Goal: Task Accomplishment & Management: Manage account settings

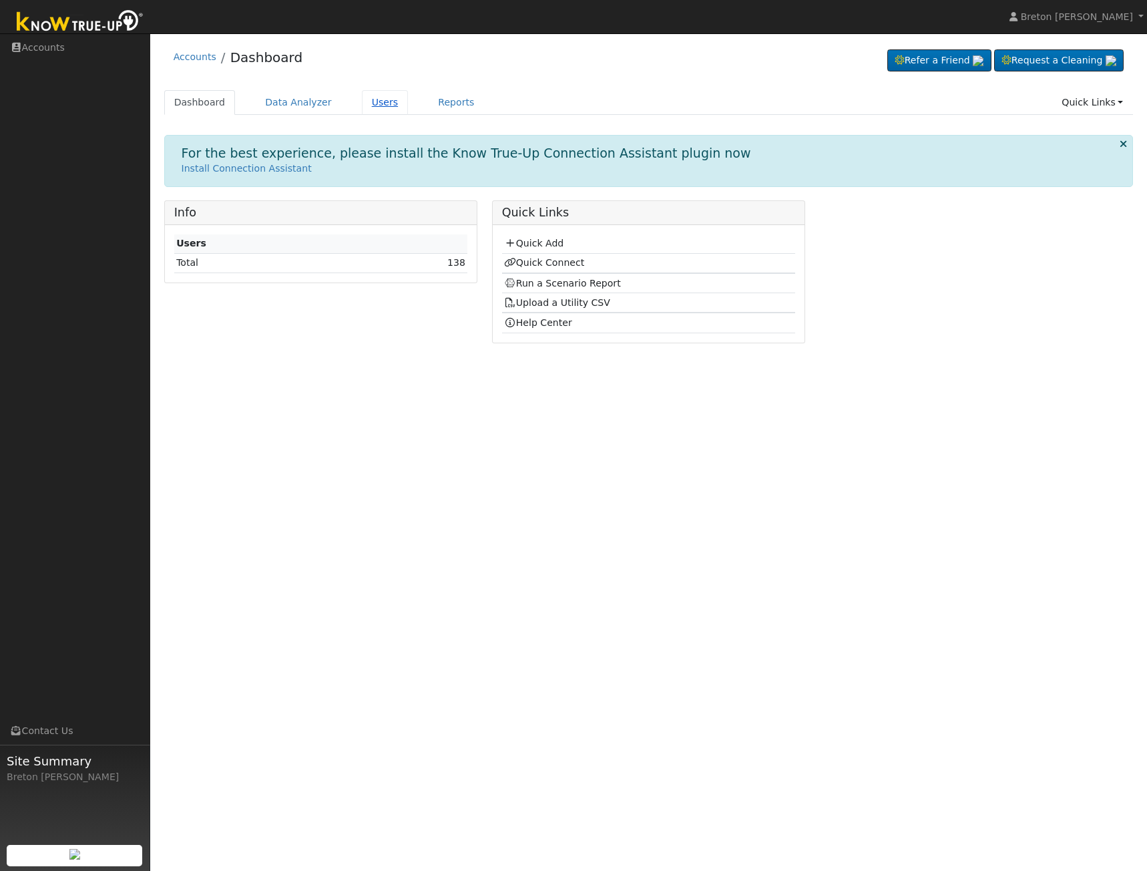
click at [385, 108] on link "Users" at bounding box center [385, 102] width 47 height 25
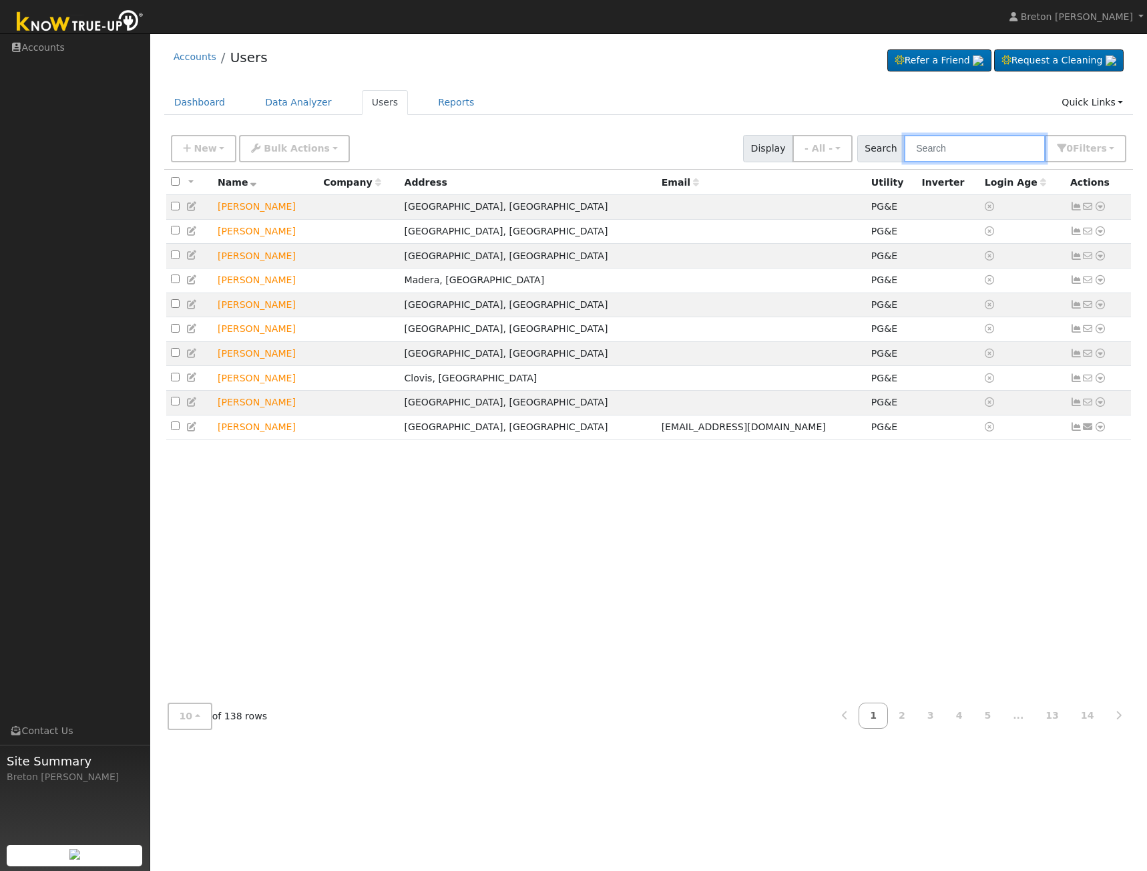
click at [959, 142] on input "text" at bounding box center [975, 148] width 142 height 27
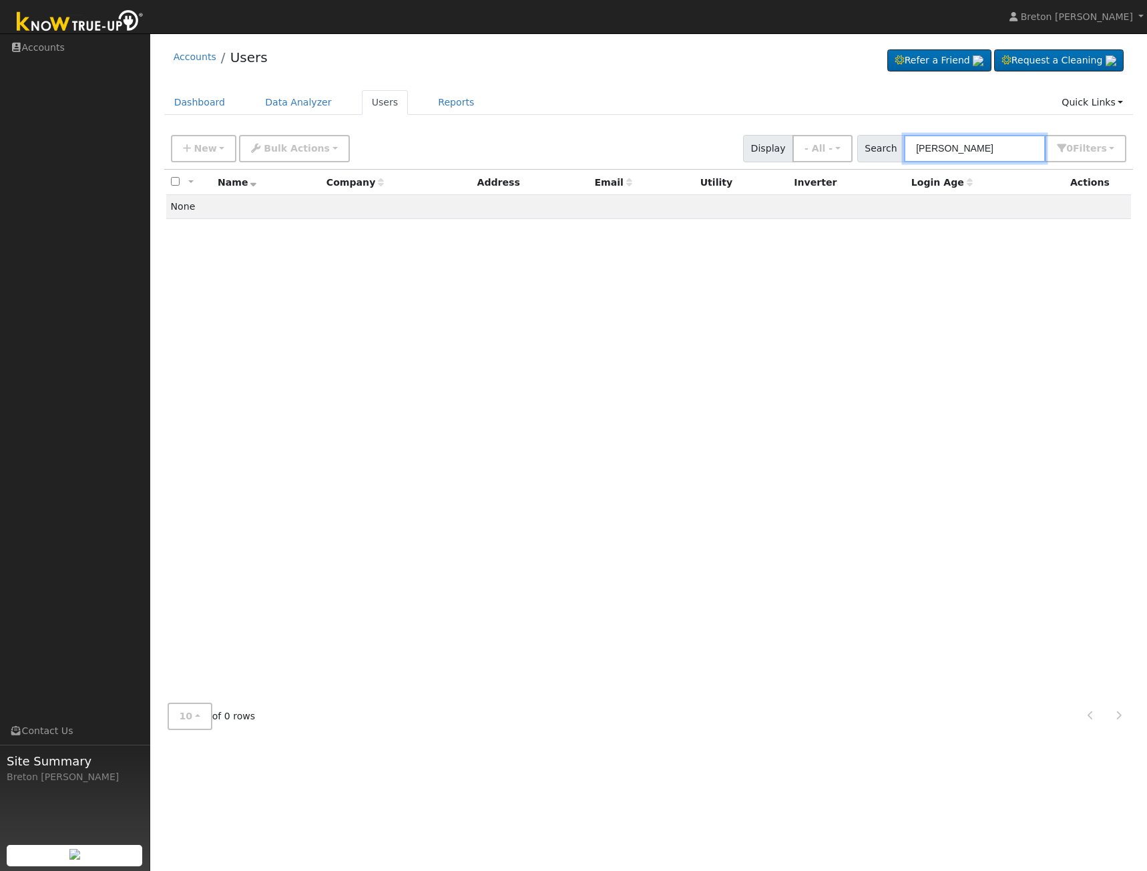
type input "[PERSON_NAME]"
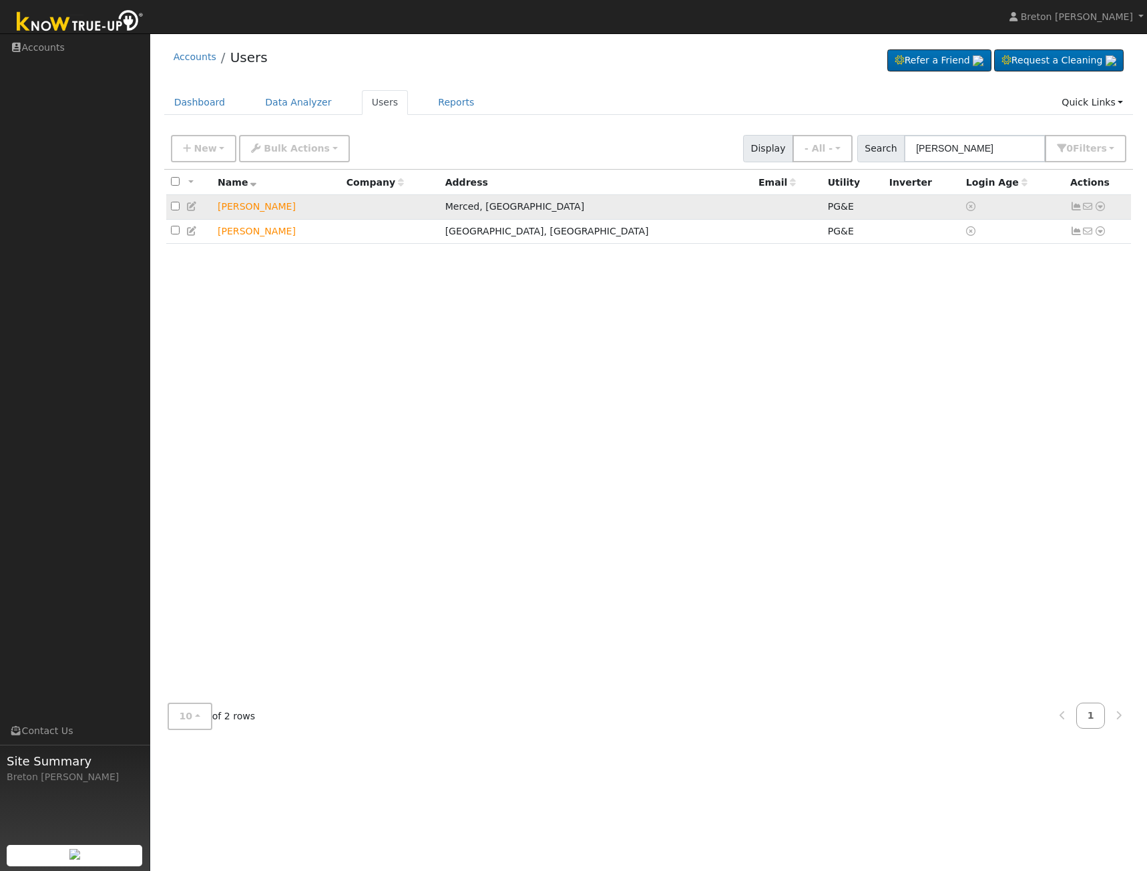
click at [1076, 206] on icon at bounding box center [1077, 206] width 12 height 9
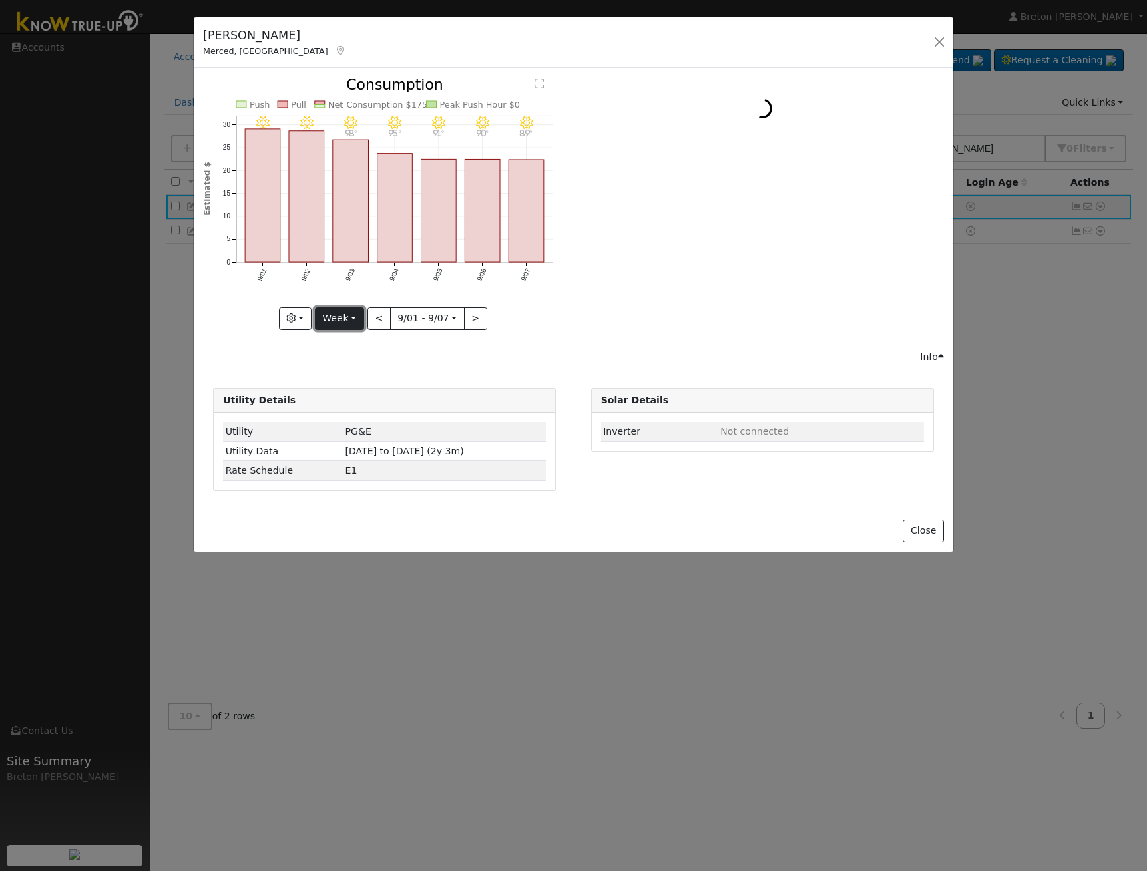
click at [341, 315] on button "Week" at bounding box center [339, 318] width 49 height 23
click at [363, 405] on link "Year" at bounding box center [362, 402] width 93 height 19
type input "[DATE]"
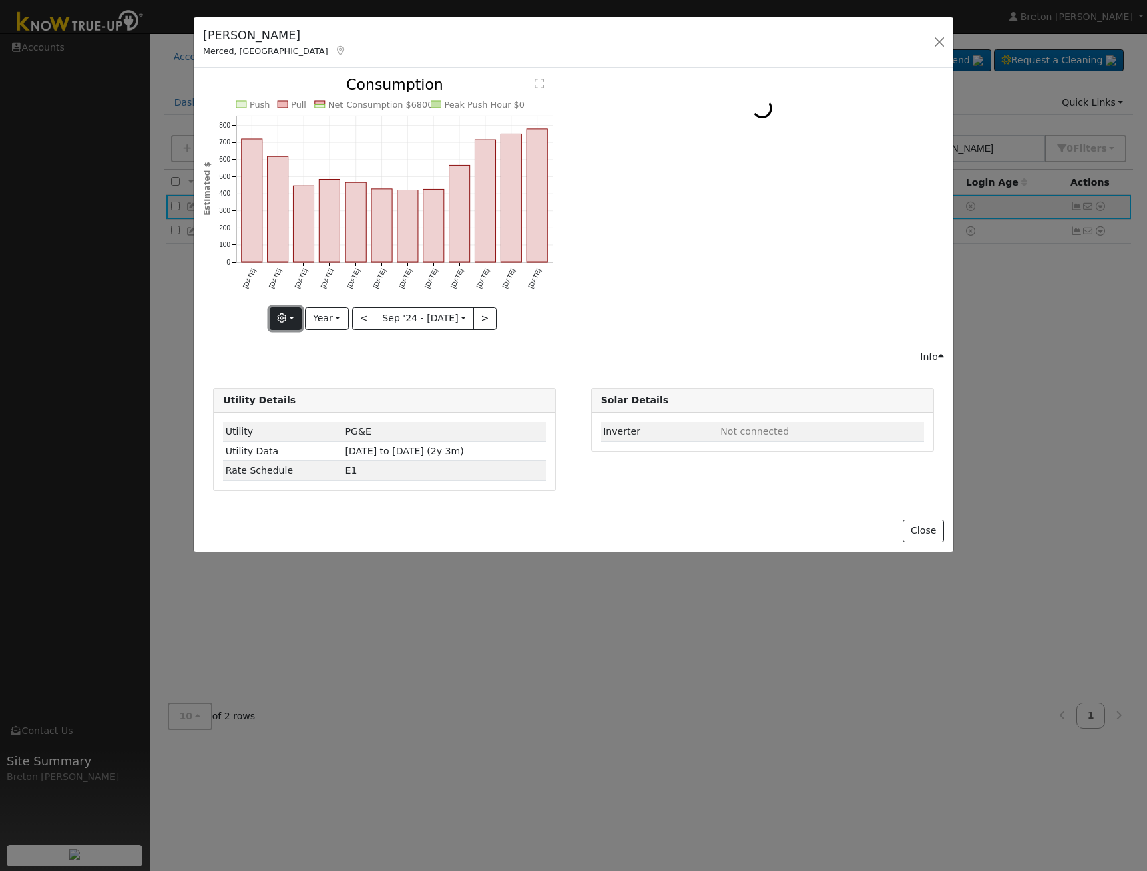
click at [300, 317] on button "button" at bounding box center [286, 318] width 33 height 23
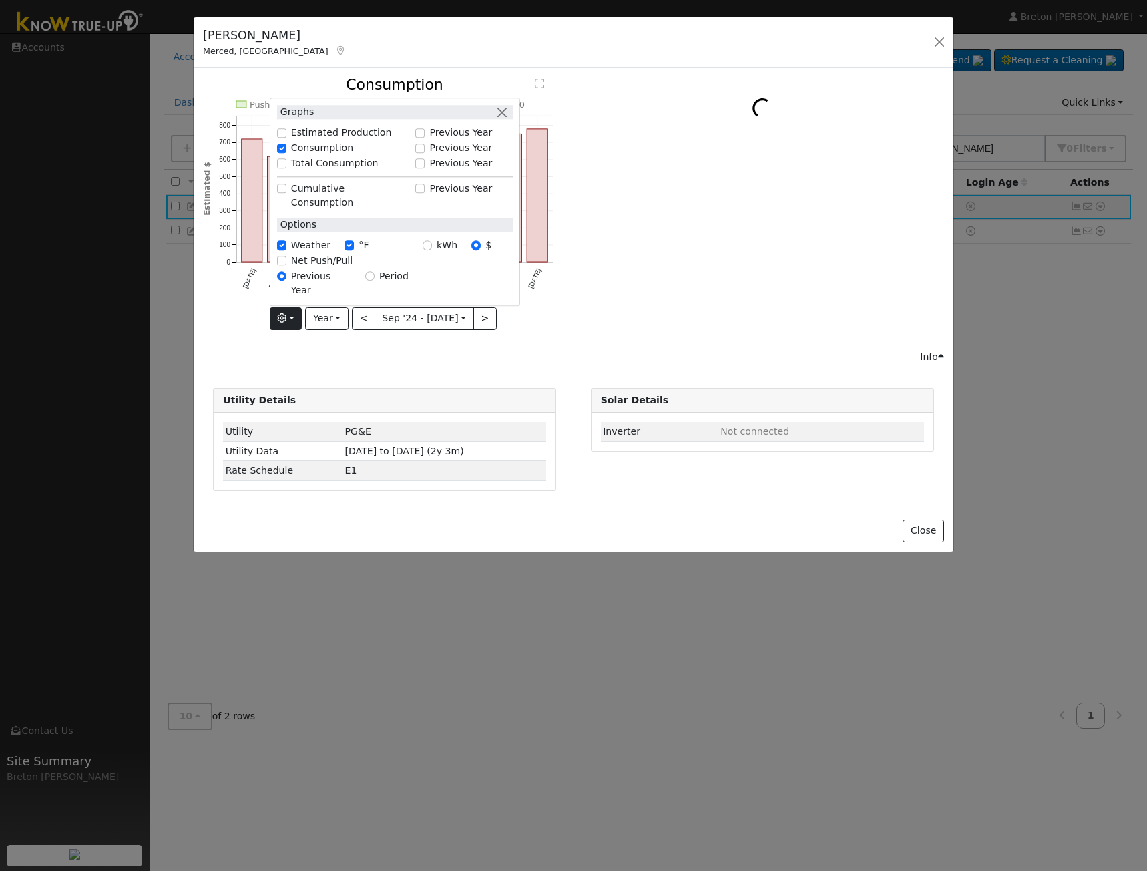
click at [425, 254] on div "kWh $" at bounding box center [467, 245] width 104 height 15
click at [431, 250] on input "kWh" at bounding box center [427, 245] width 9 height 9
radio input "true"
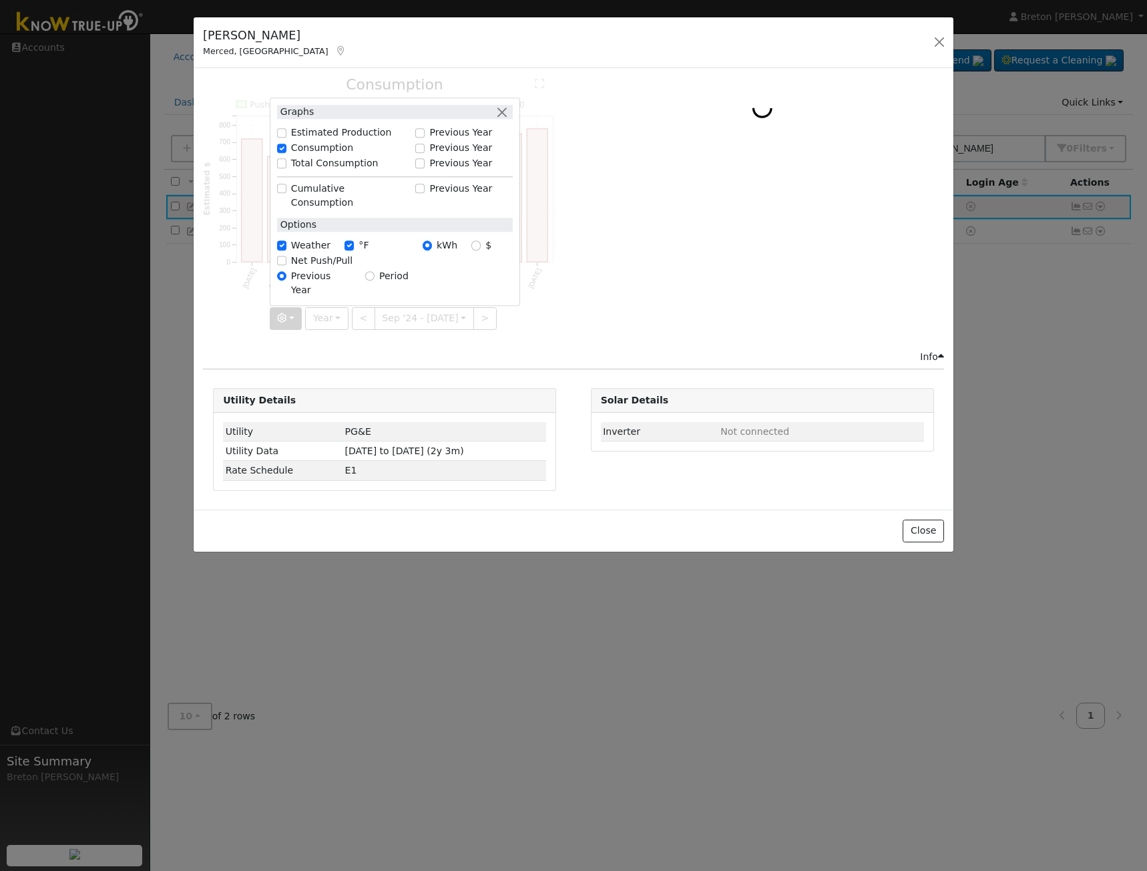
click at [634, 234] on div at bounding box center [762, 213] width 377 height 272
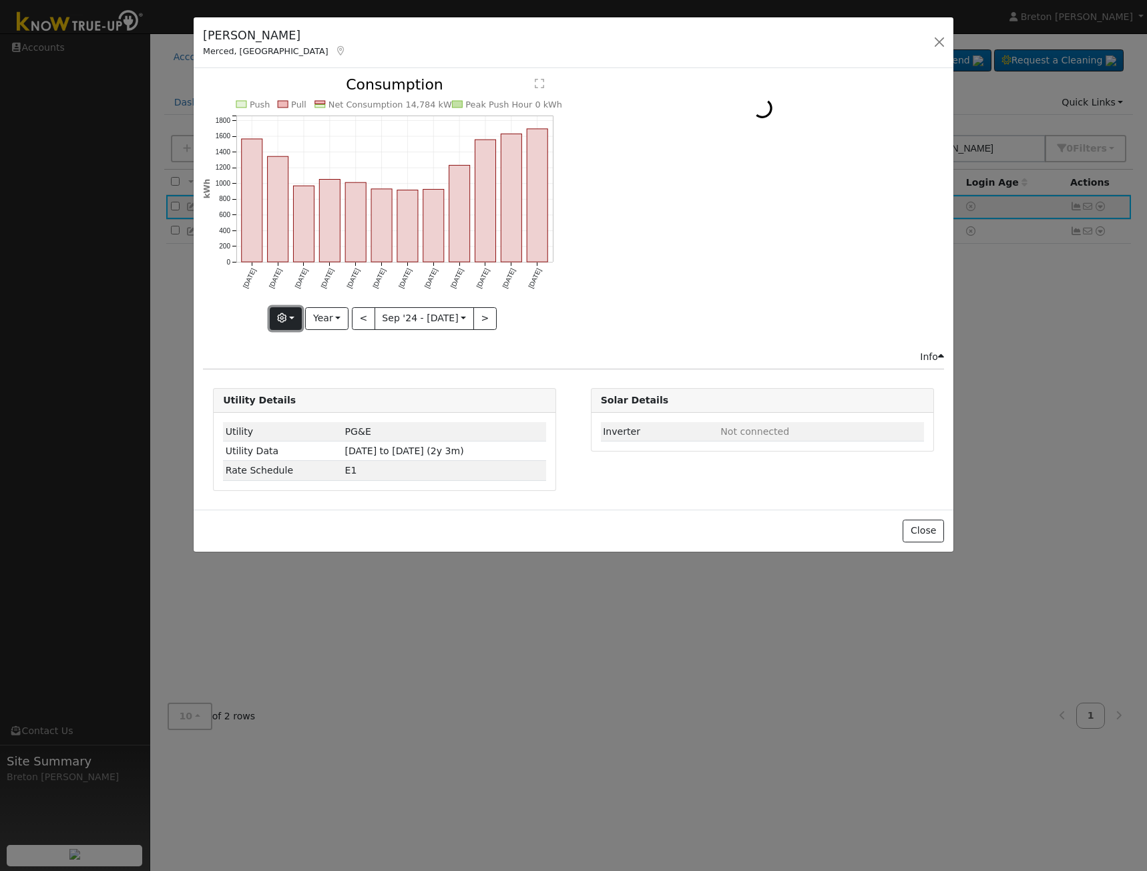
click at [287, 317] on icon "button" at bounding box center [281, 317] width 9 height 9
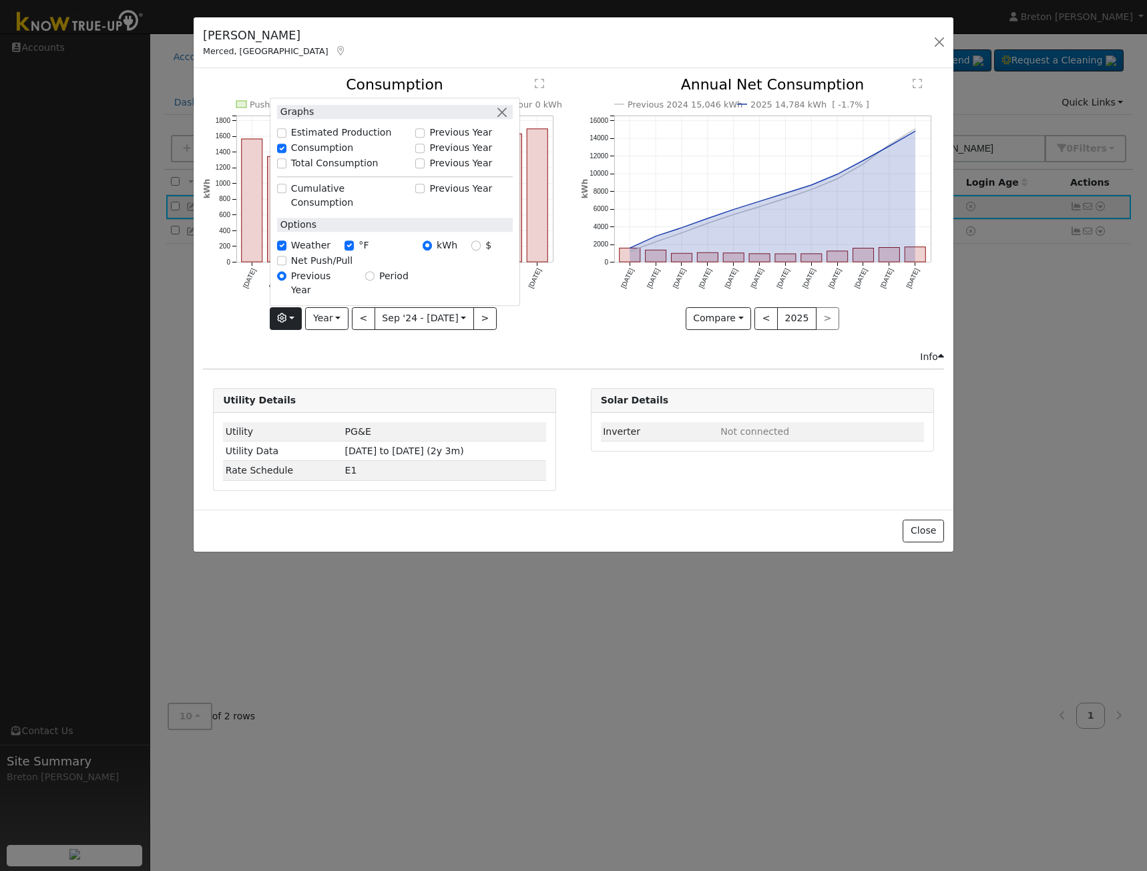
click at [488, 252] on label "$" at bounding box center [489, 245] width 6 height 14
click at [481, 250] on input "$" at bounding box center [476, 245] width 9 height 9
radio input "true"
radio input "false"
click at [568, 292] on div "Push Pull Net Consumption $6800 Peak Push Hour $0 Sep '[DATE] Nov '[DATE] Jan '…" at bounding box center [384, 213] width 377 height 272
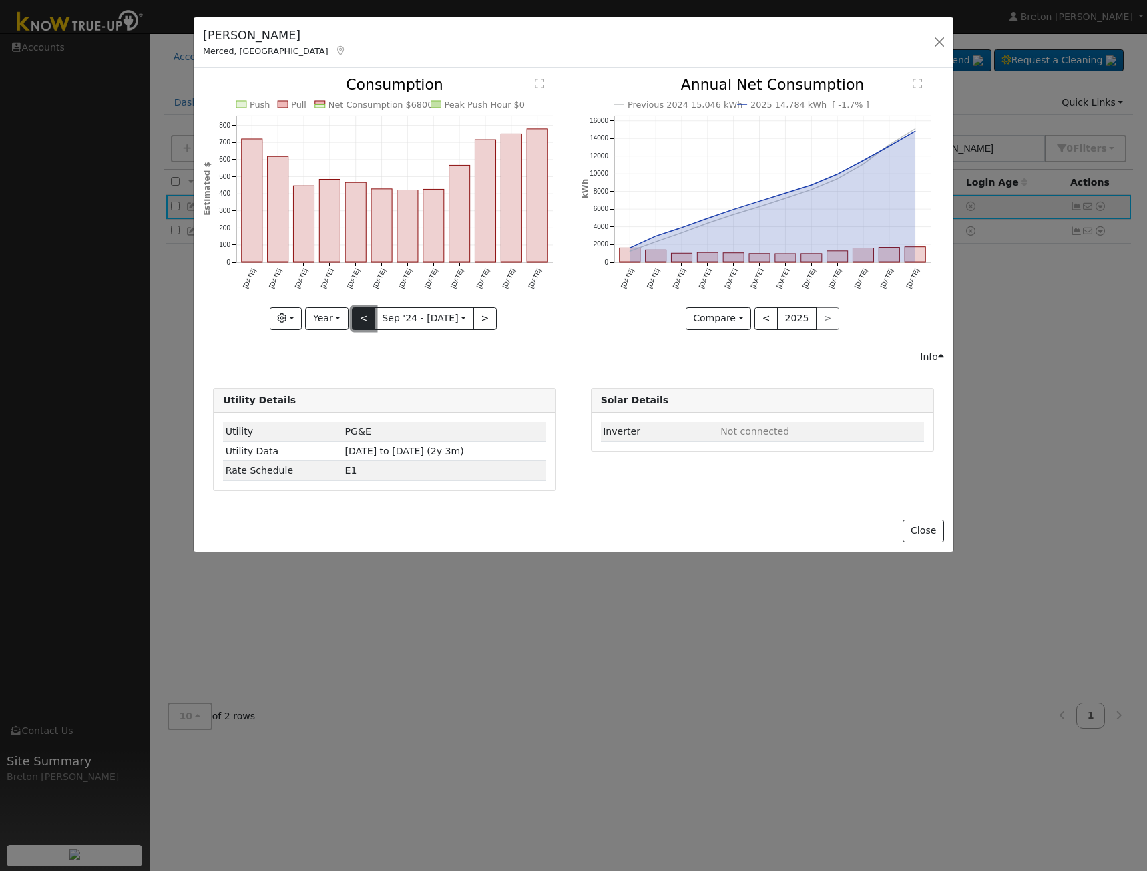
click at [369, 321] on button "<" at bounding box center [363, 318] width 23 height 23
click at [486, 323] on button ">" at bounding box center [485, 318] width 23 height 23
click at [363, 320] on button "<" at bounding box center [363, 318] width 23 height 23
click at [482, 319] on button ">" at bounding box center [485, 318] width 23 height 23
type input "[DATE]"
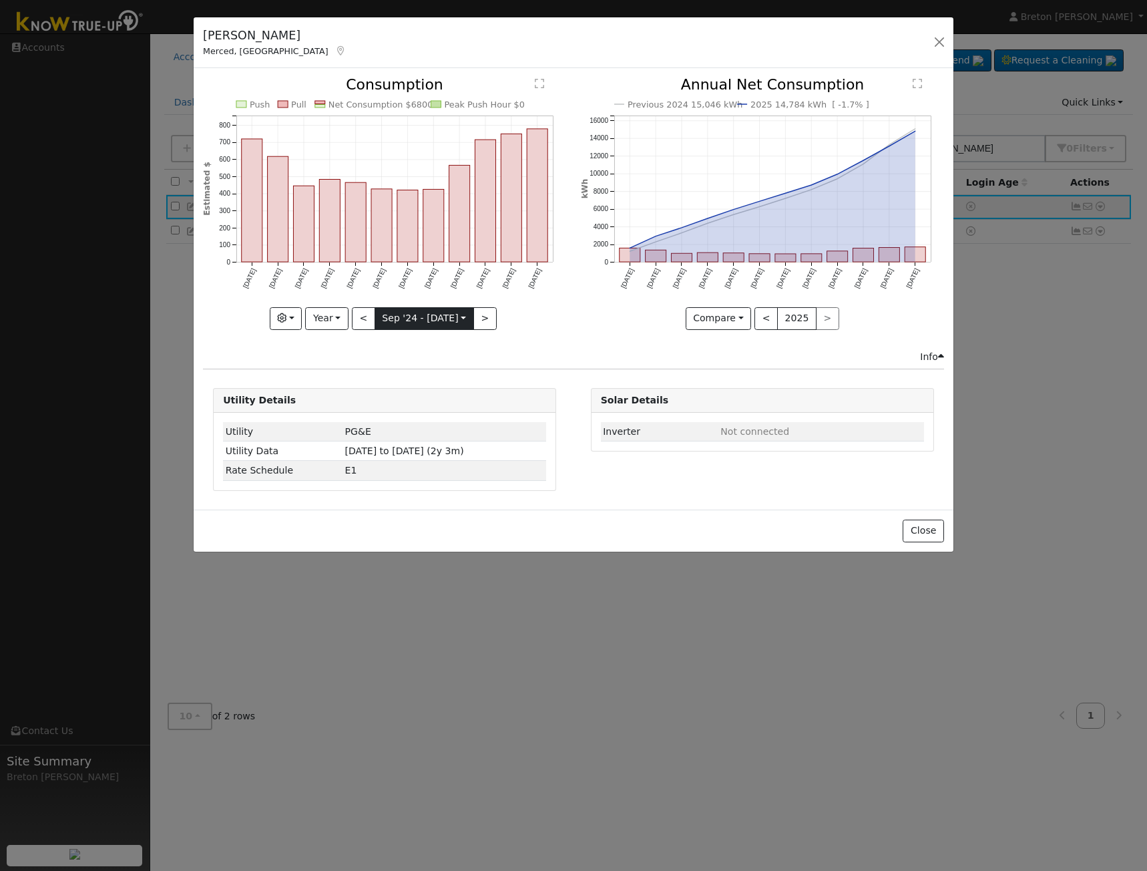
click at [432, 323] on input "[DATE]" at bounding box center [424, 318] width 98 height 21
click at [560, 294] on icon "Push Pull Net Consumption $6800 Peak Push Hour $0 Sep '[DATE] Nov '[DATE] Jan '…" at bounding box center [384, 199] width 363 height 244
click at [415, 323] on input "[DATE]" at bounding box center [424, 318] width 98 height 21
click at [392, 349] on span at bounding box center [386, 341] width 23 height 23
click at [392, 348] on span at bounding box center [386, 341] width 23 height 23
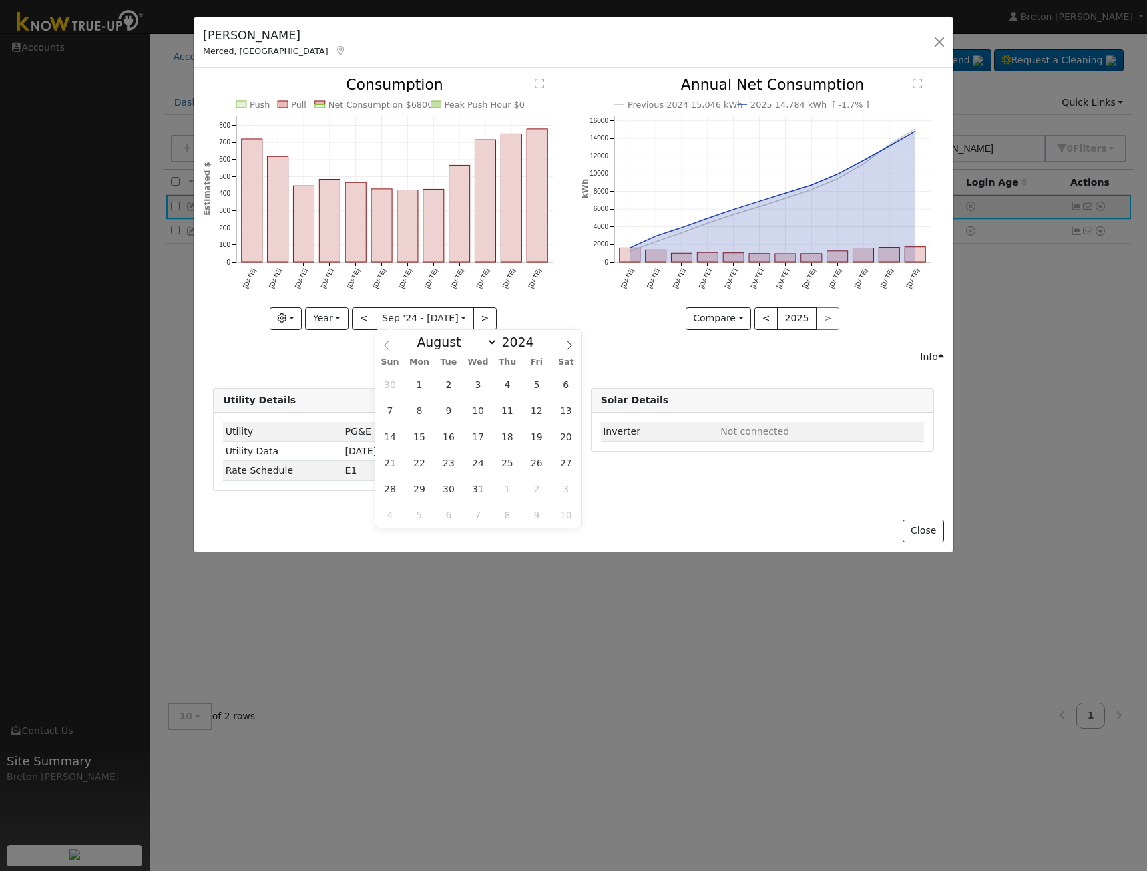
select select "6"
click at [537, 341] on span at bounding box center [541, 338] width 9 height 7
click at [537, 344] on span at bounding box center [541, 345] width 9 height 7
type input "2024"
drag, startPoint x: 559, startPoint y: 346, endPoint x: 568, endPoint y: 345, distance: 8.7
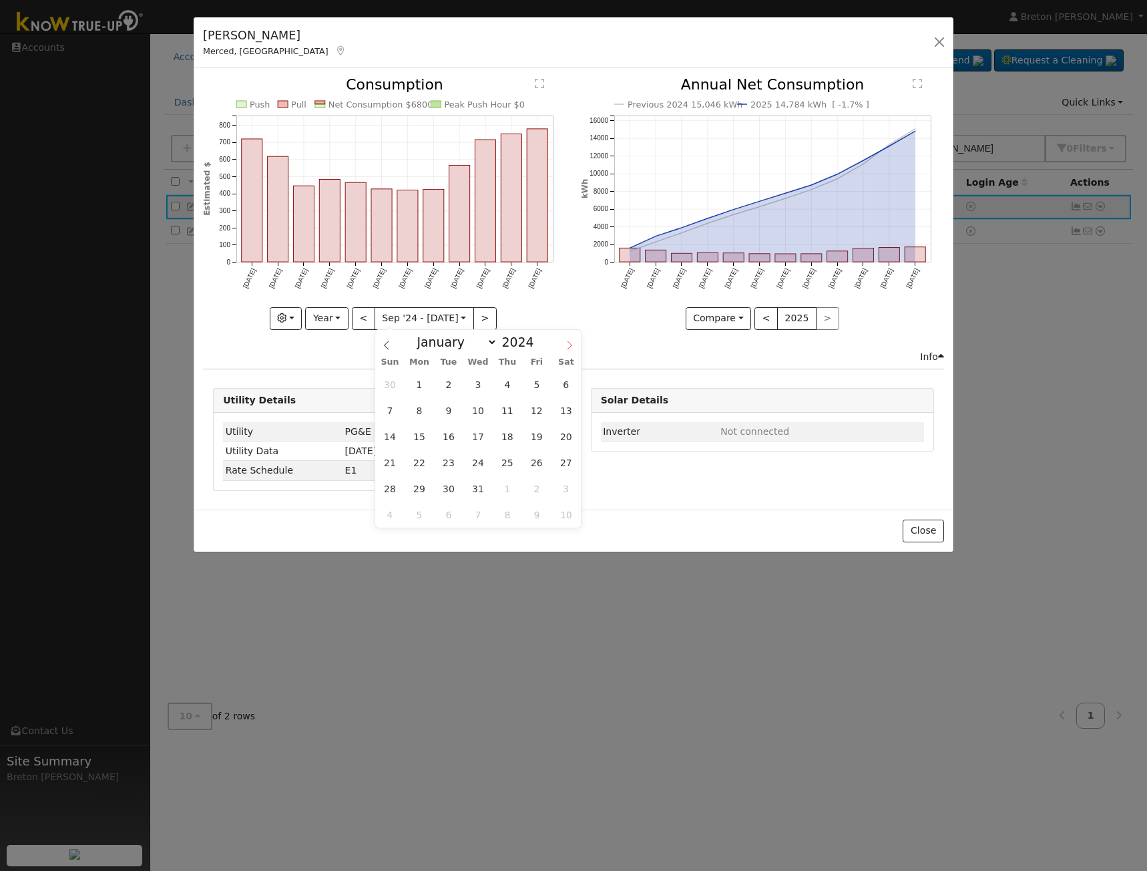
click at [561, 346] on span at bounding box center [569, 341] width 23 height 23
click at [568, 345] on icon at bounding box center [569, 345] width 9 height 9
click at [389, 350] on icon at bounding box center [386, 345] width 9 height 9
select select "6"
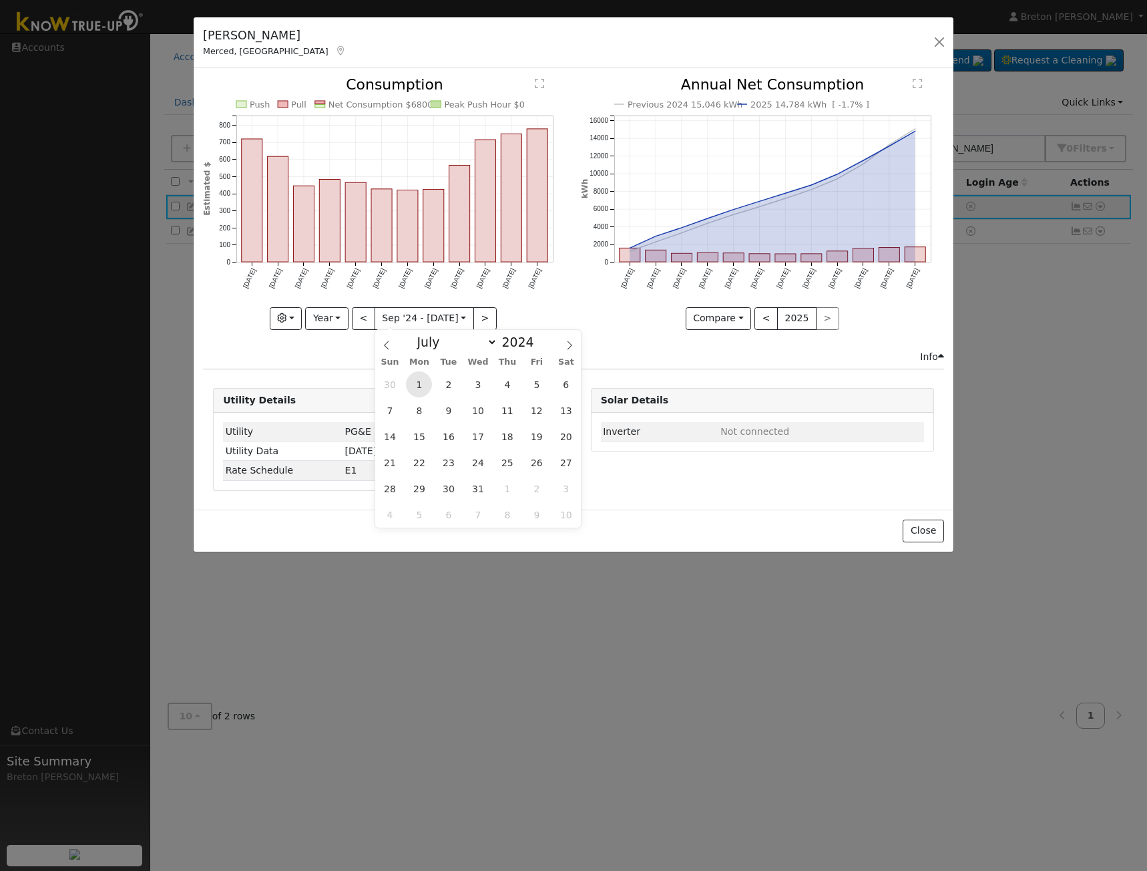
click at [424, 391] on span "1" at bounding box center [419, 384] width 26 height 26
type input "[DATE]"
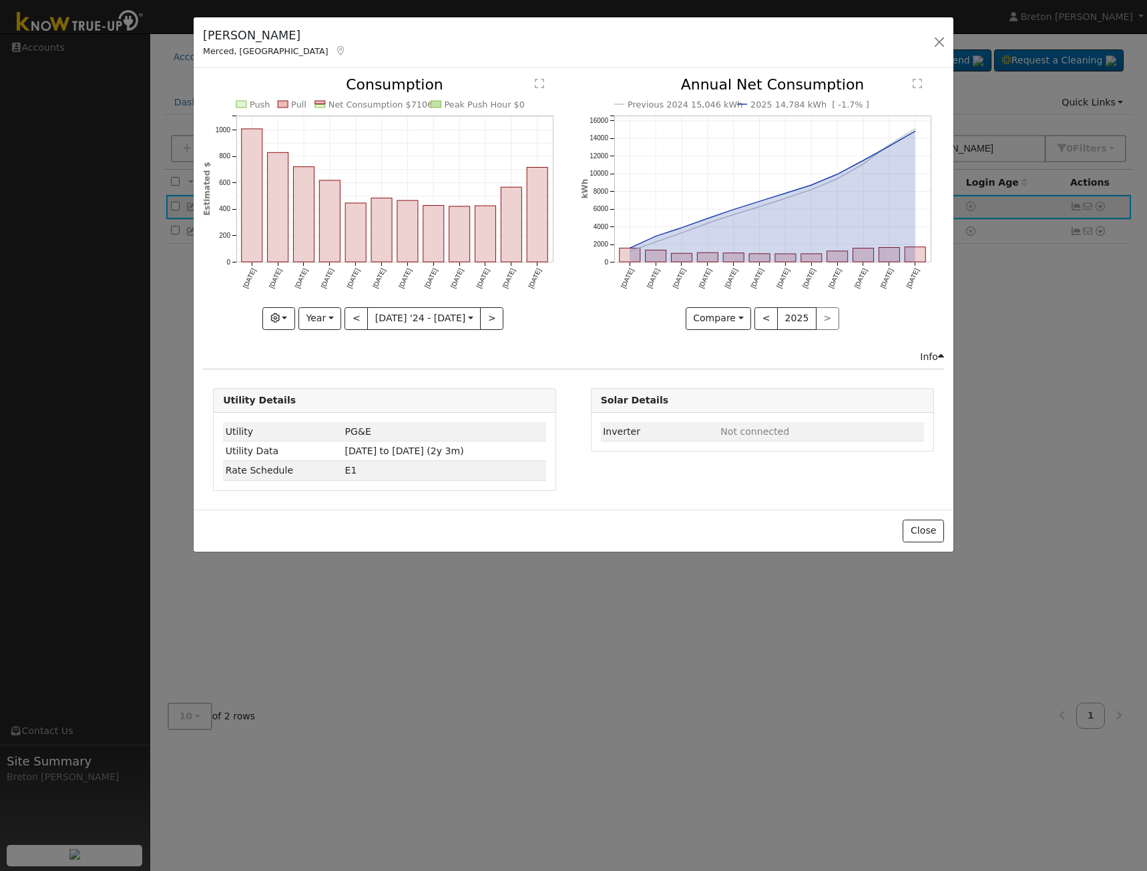
click at [604, 290] on icon "Previous 2024 15,046 kWh 2025 14,784 kWh [ -1.7% ] [DATE] Oct '[DATE] Dec '[DAT…" at bounding box center [762, 199] width 363 height 244
click at [295, 317] on button "button" at bounding box center [278, 318] width 33 height 23
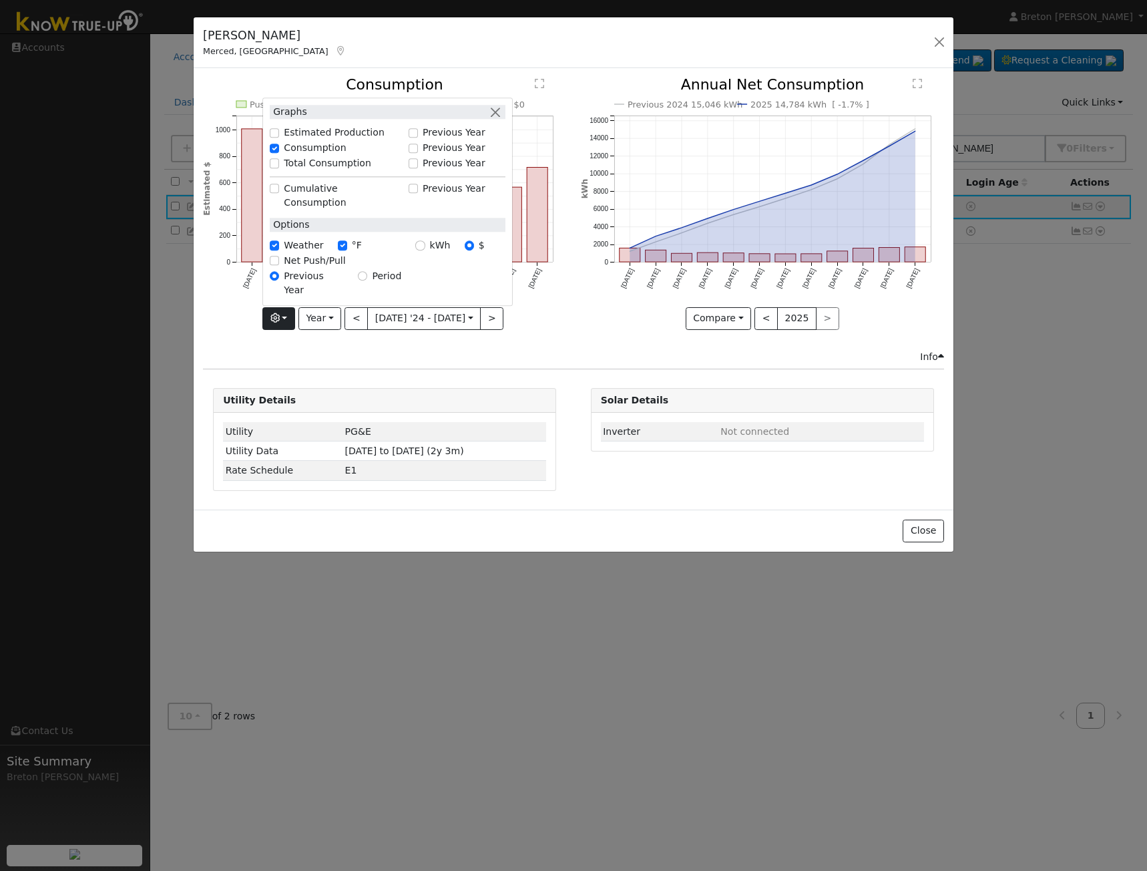
click at [565, 347] on div "Push Pull Net Consumption $7106 Peak Push Hour $0 [DATE] '[DATE] Sep '[DATE] No…" at bounding box center [384, 213] width 377 height 272
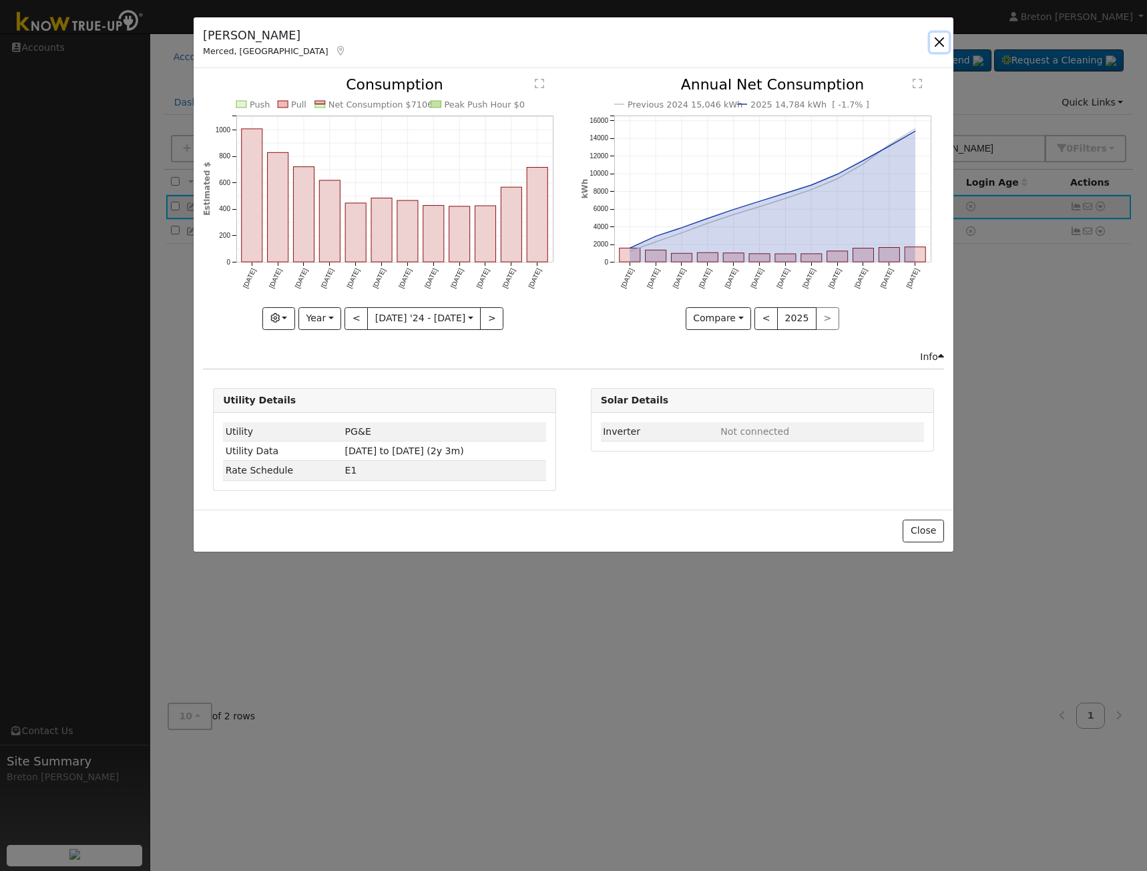
click at [936, 37] on button "button" at bounding box center [939, 42] width 19 height 19
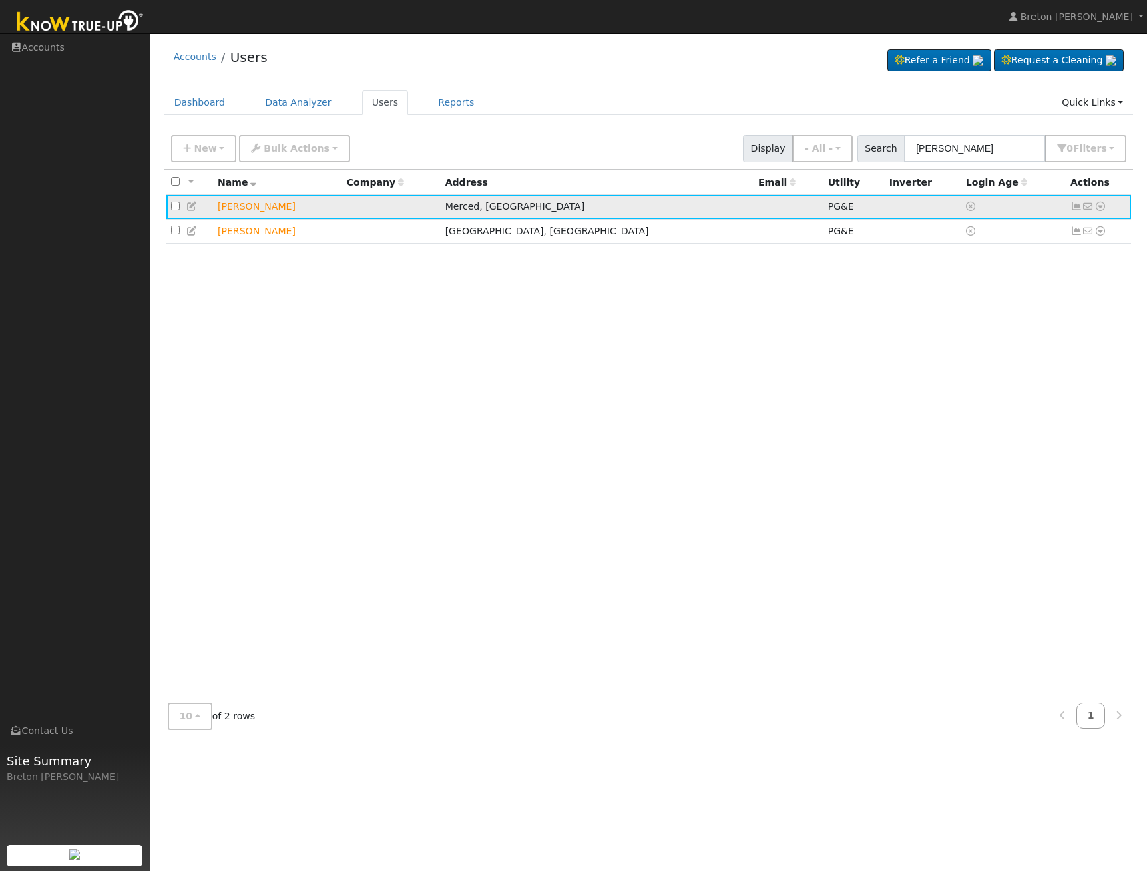
click at [1095, 206] on icon at bounding box center [1101, 206] width 12 height 9
click at [243, 208] on td "[PERSON_NAME]" at bounding box center [277, 207] width 129 height 25
click at [189, 209] on icon at bounding box center [192, 206] width 12 height 9
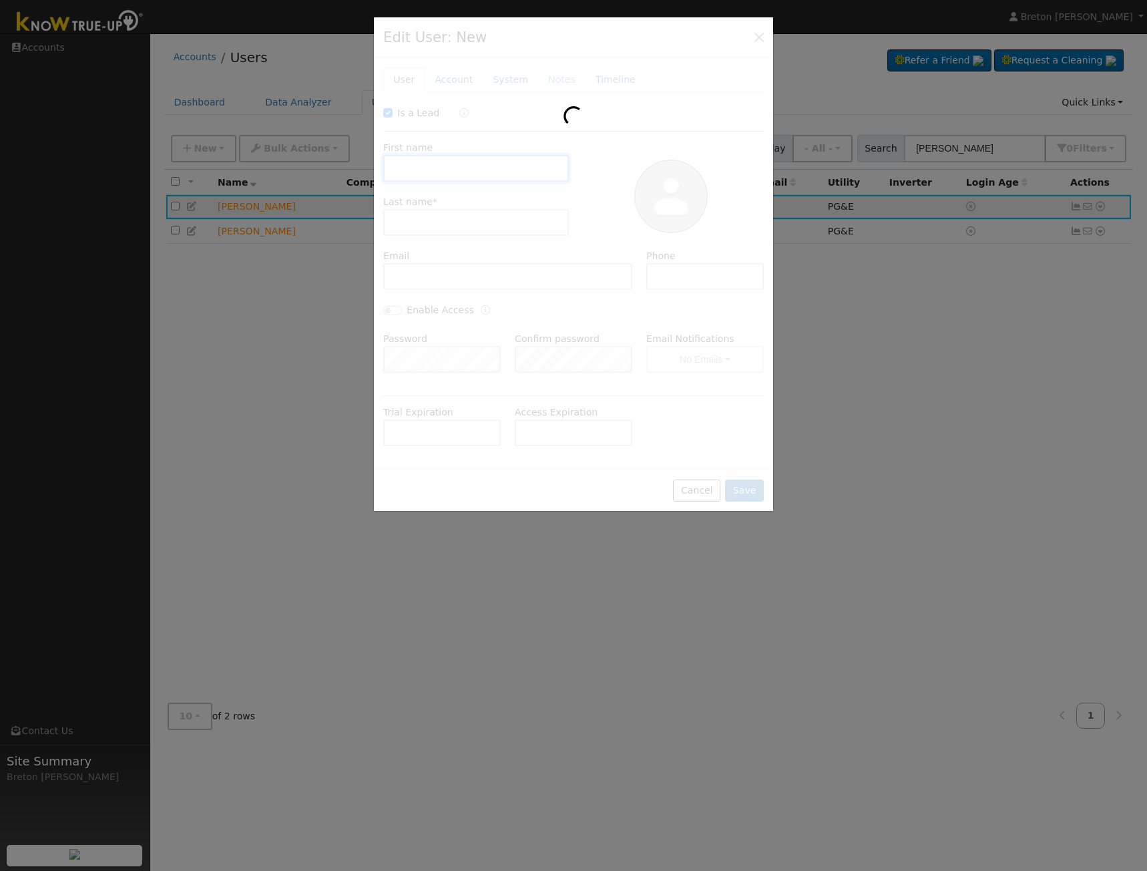
checkbox input "true"
type input "[PERSON_NAME]"
type input "Default Account"
type input "[STREET_ADDRESS][PERSON_NAME]"
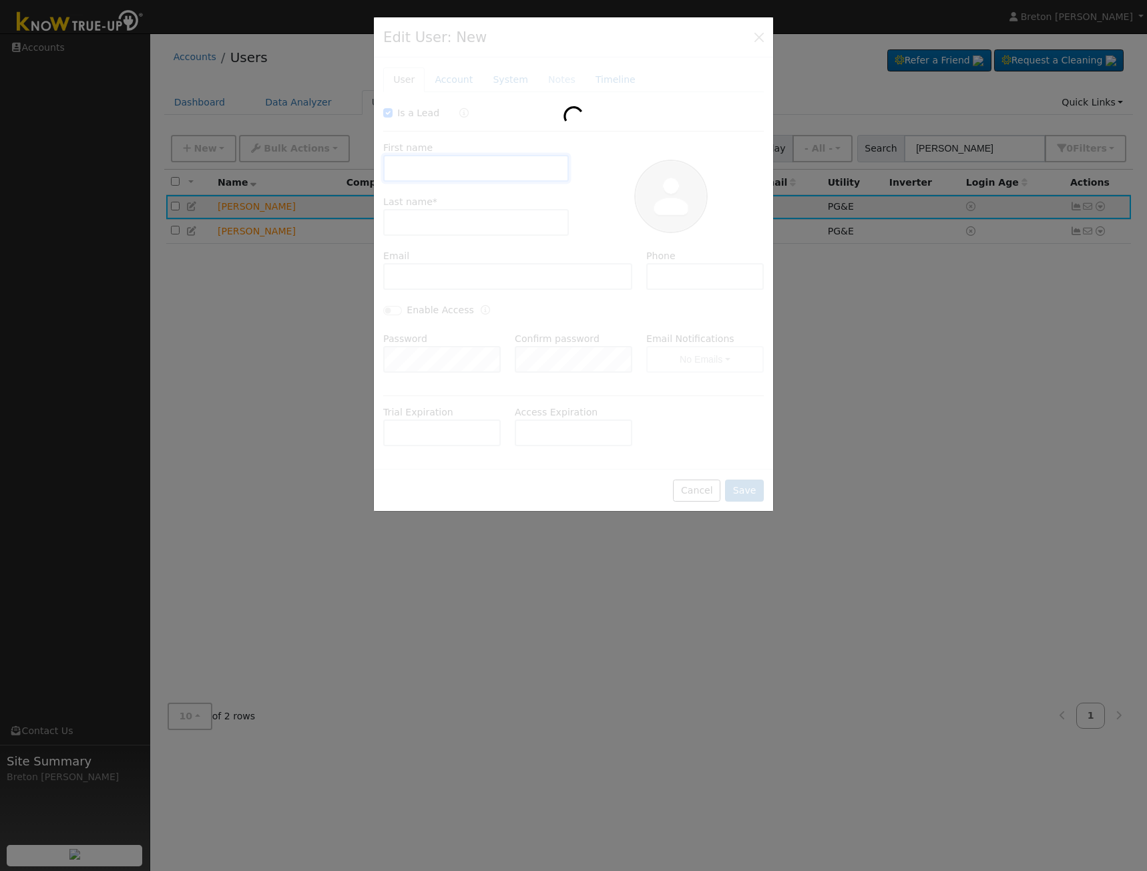
type input "Merced"
type input "CA"
type input "95341"
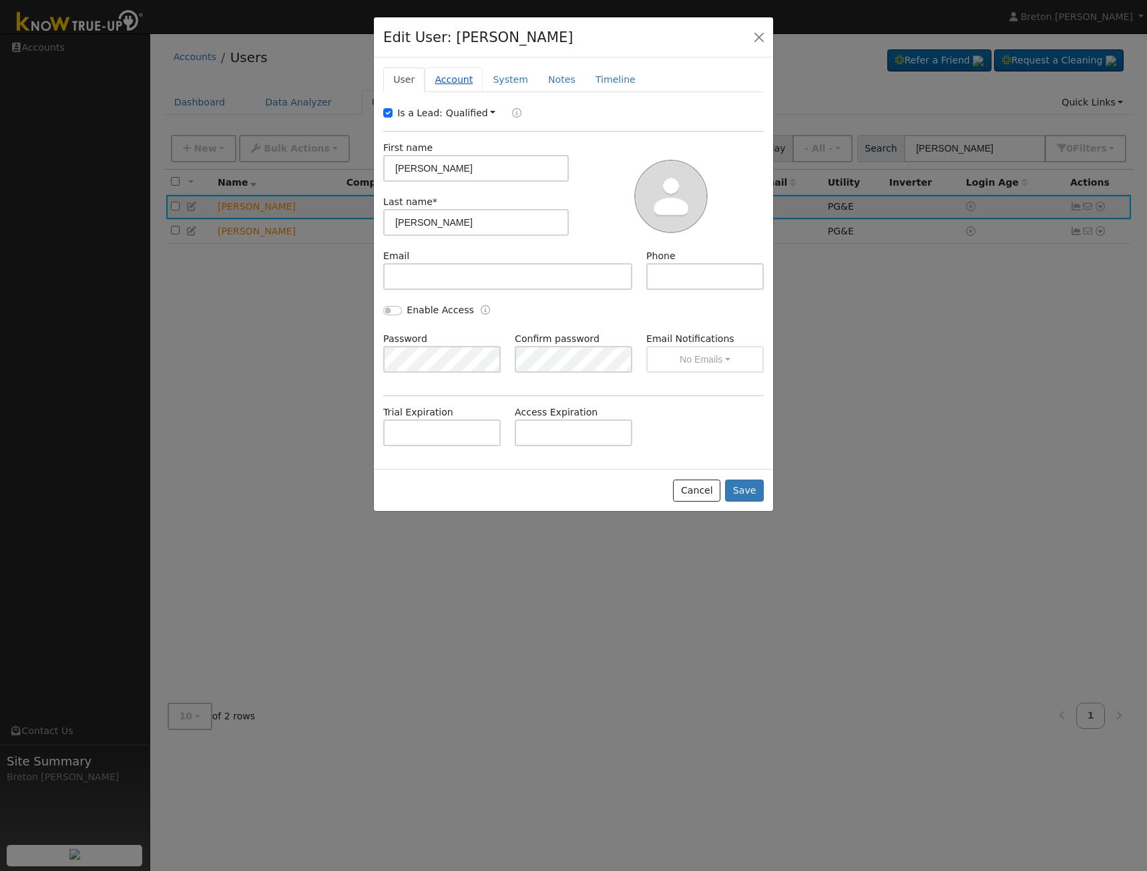
click at [460, 87] on link "Account" at bounding box center [454, 79] width 58 height 25
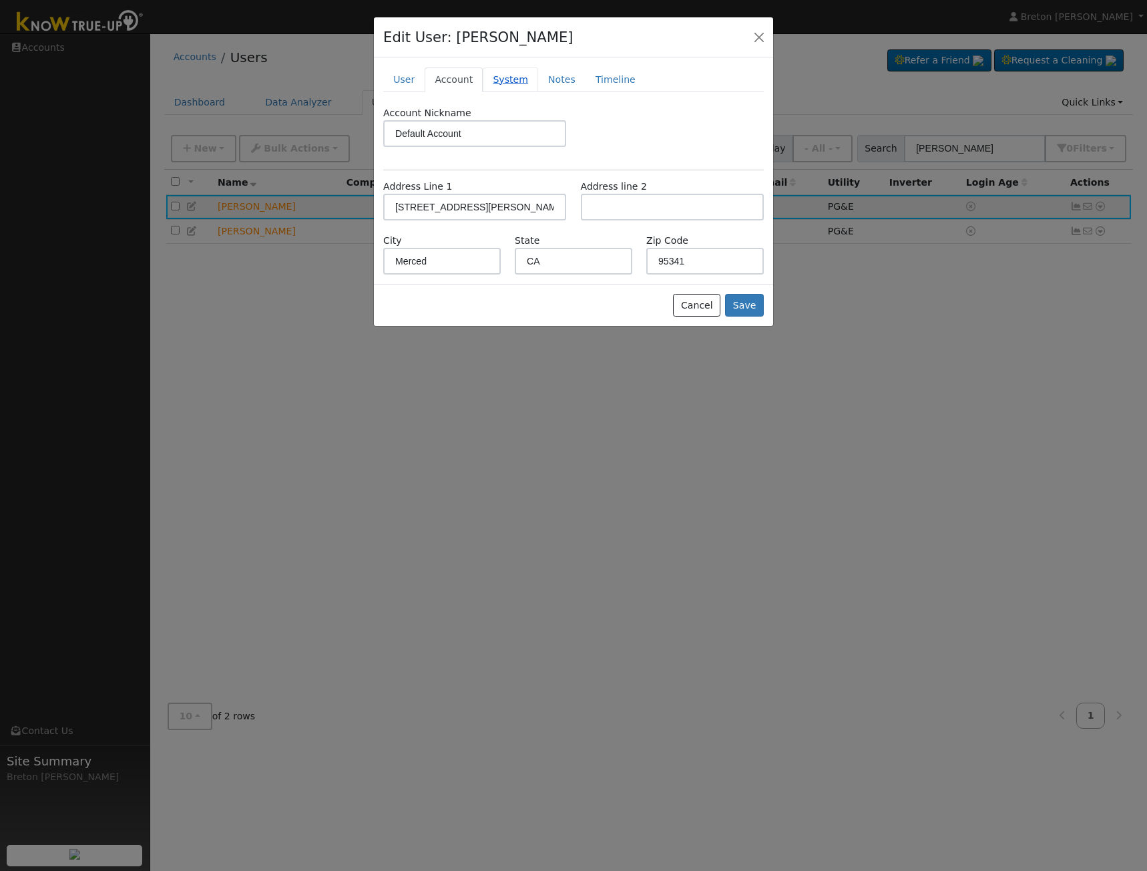
click at [503, 81] on link "System" at bounding box center [510, 79] width 55 height 25
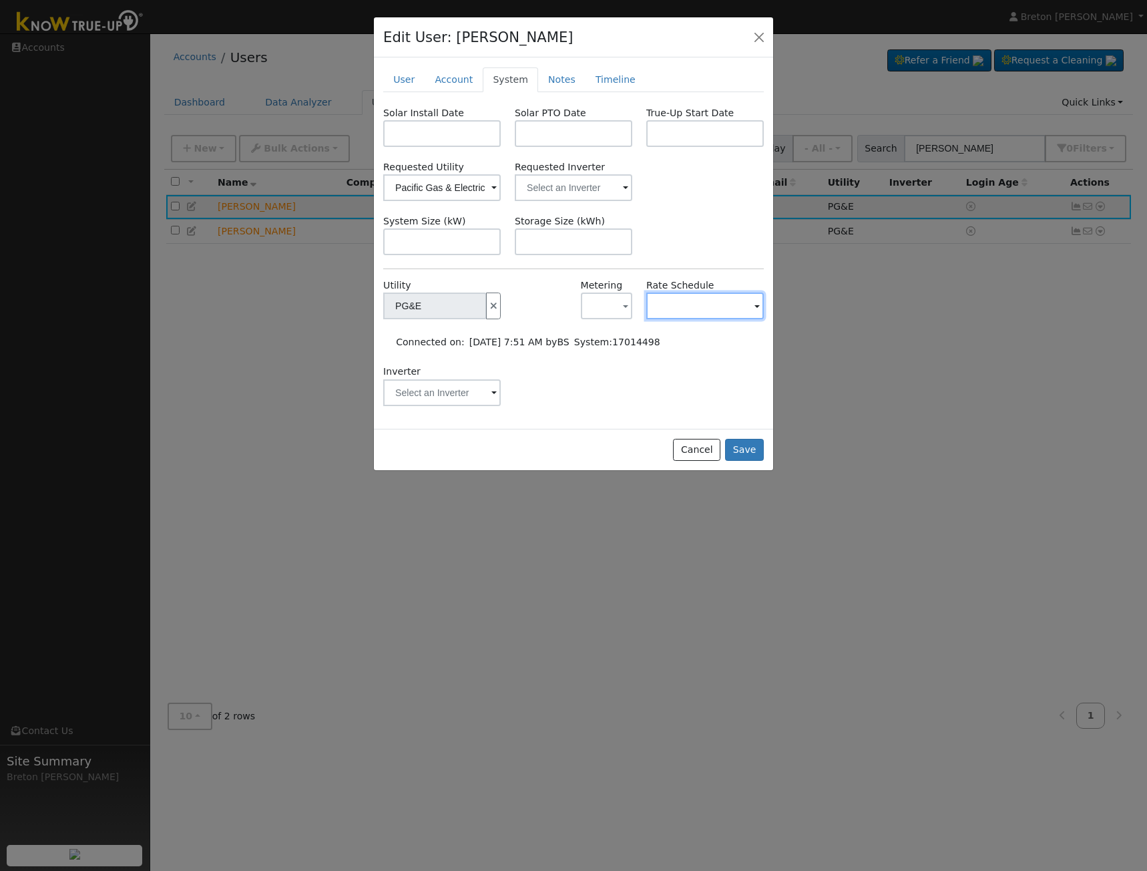
click at [696, 311] on input "text" at bounding box center [706, 306] width 118 height 27
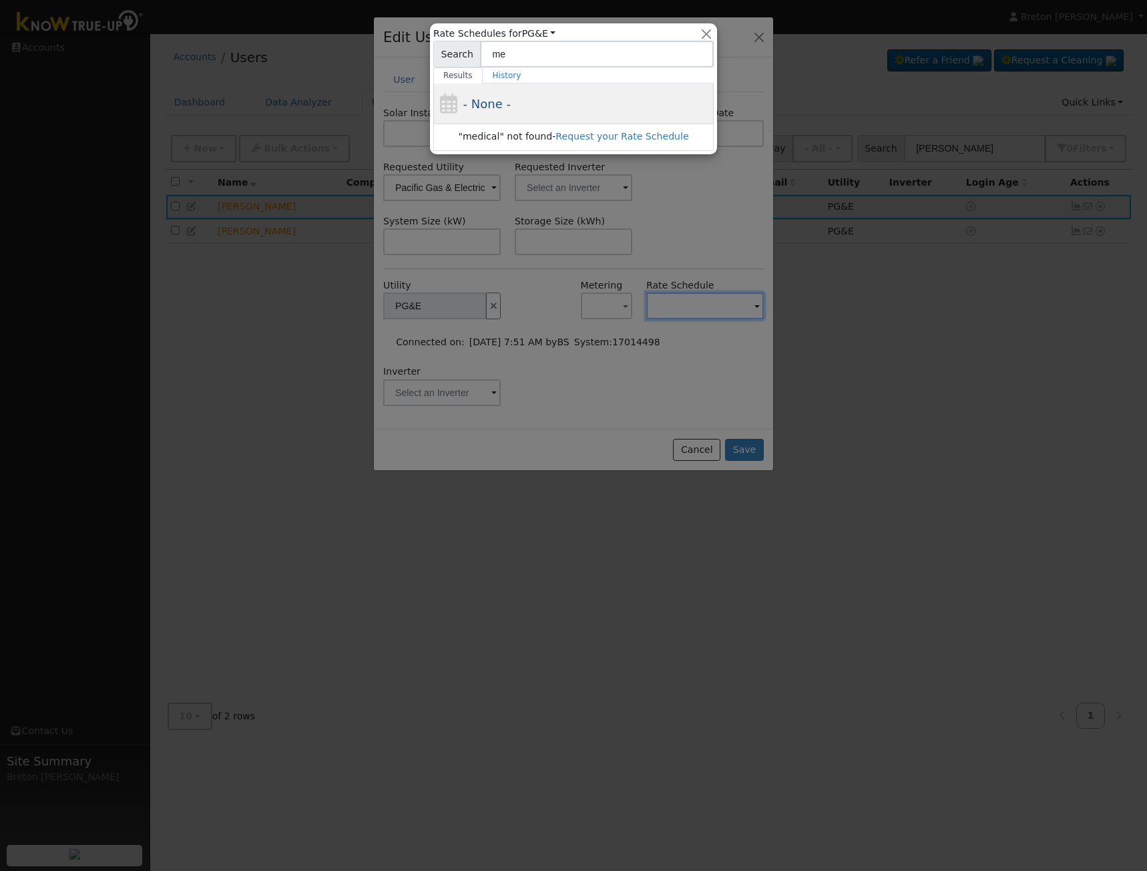
type input "m"
type input "c"
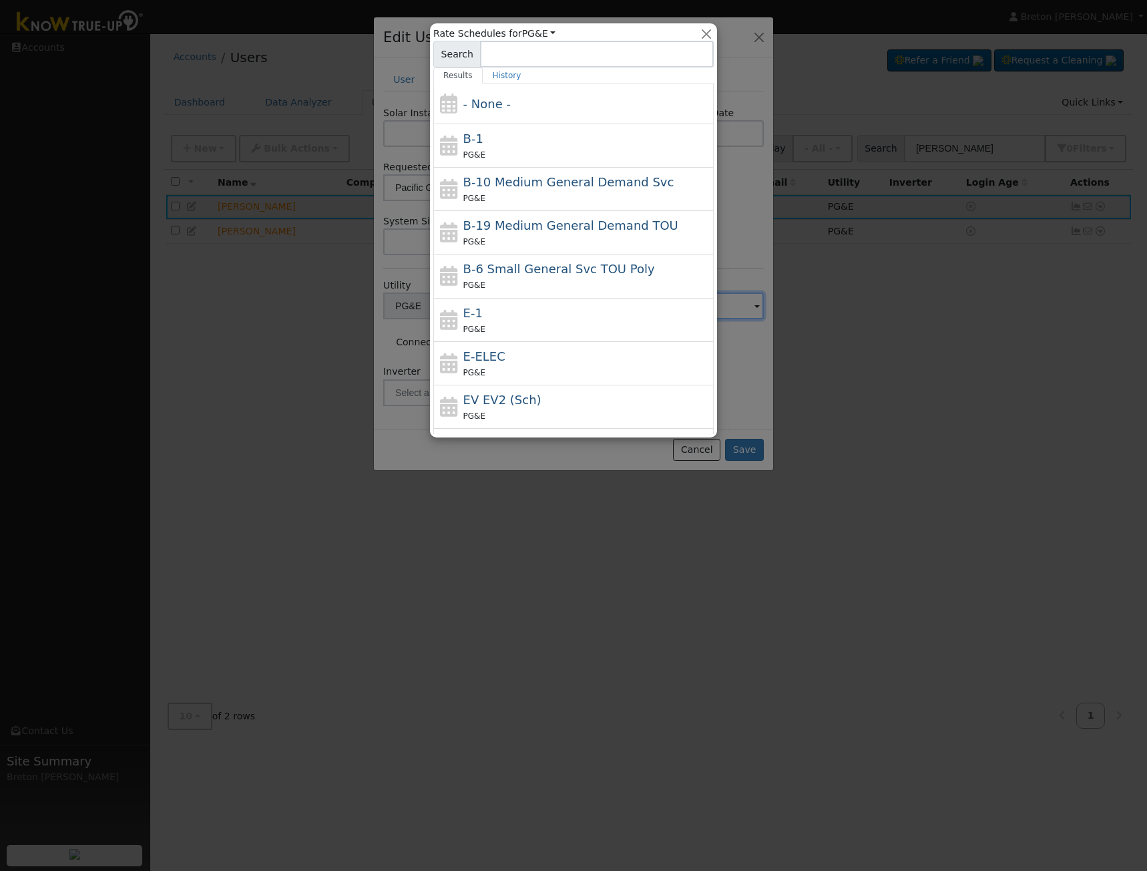
click at [714, 41] on input at bounding box center [597, 54] width 234 height 27
click at [708, 33] on button "button" at bounding box center [707, 34] width 14 height 14
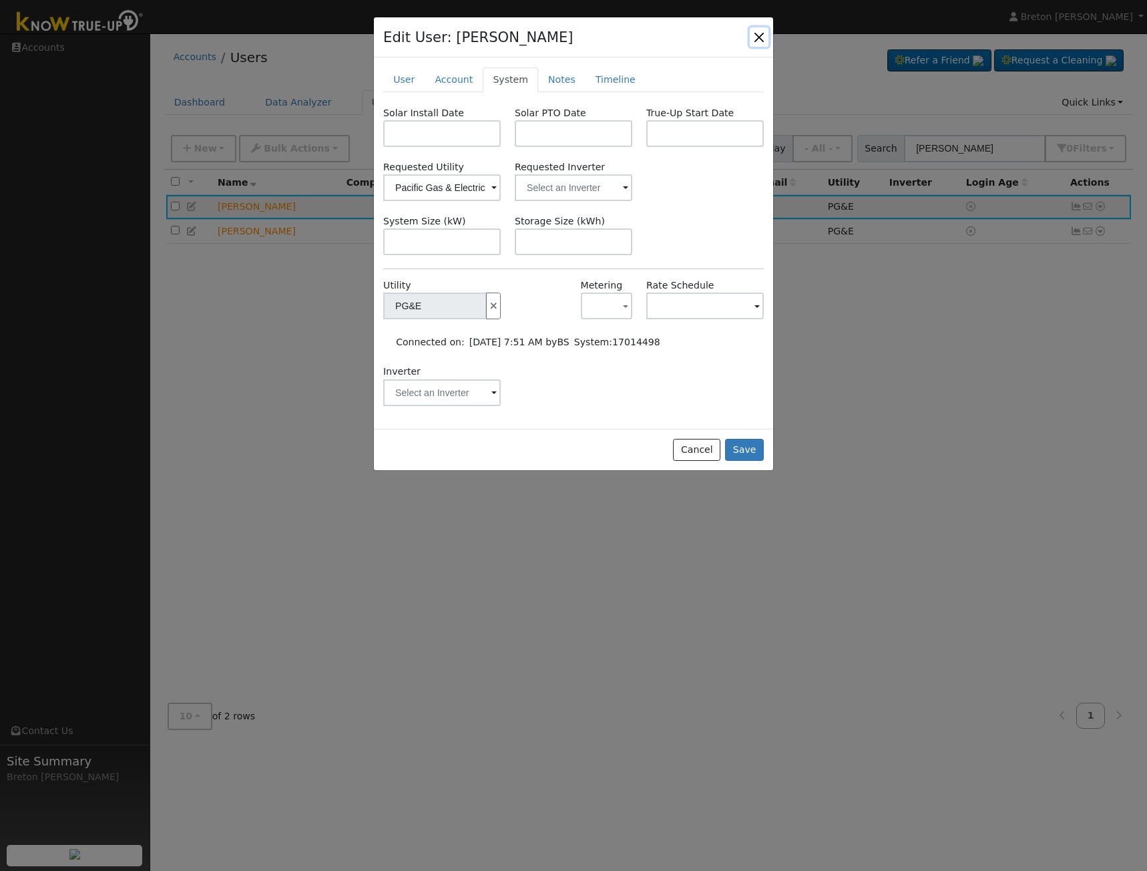
click at [759, 37] on button "button" at bounding box center [759, 36] width 19 height 19
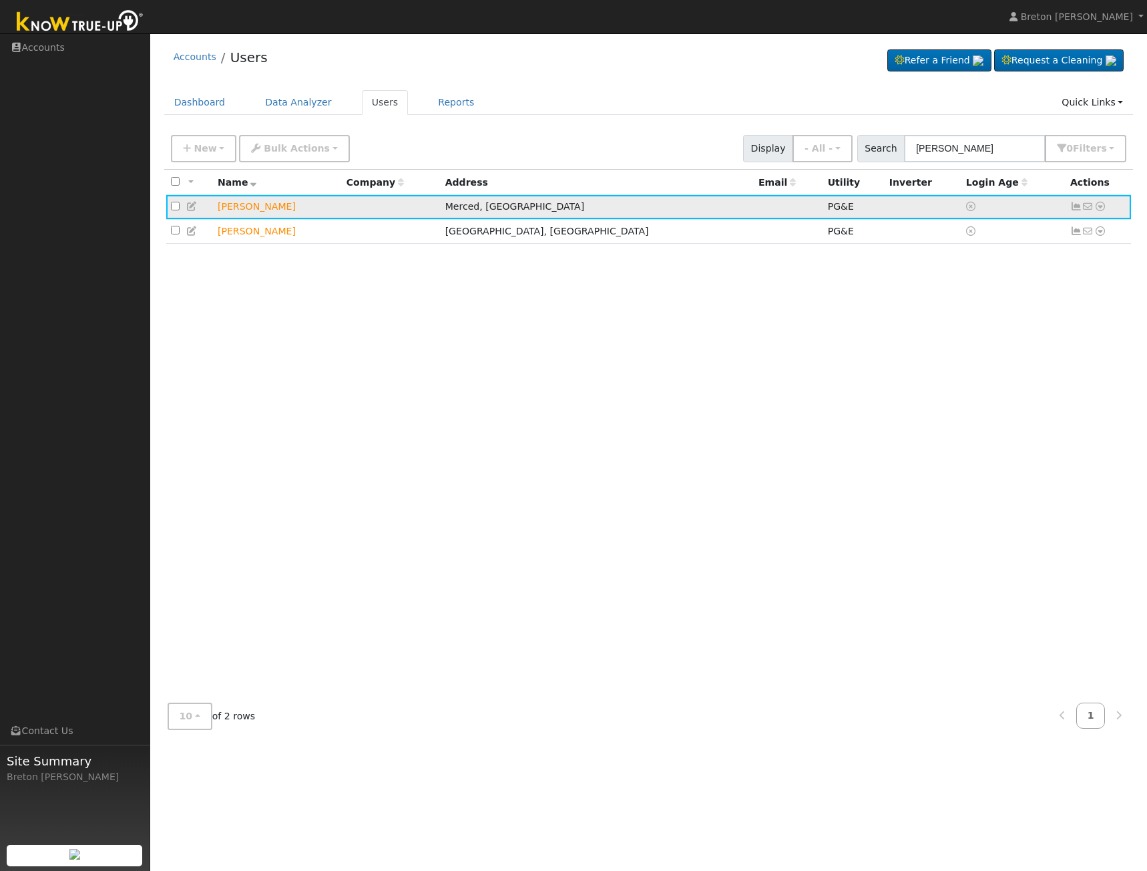
click at [1101, 209] on icon at bounding box center [1101, 206] width 12 height 9
click at [1071, 208] on icon at bounding box center [1077, 206] width 12 height 9
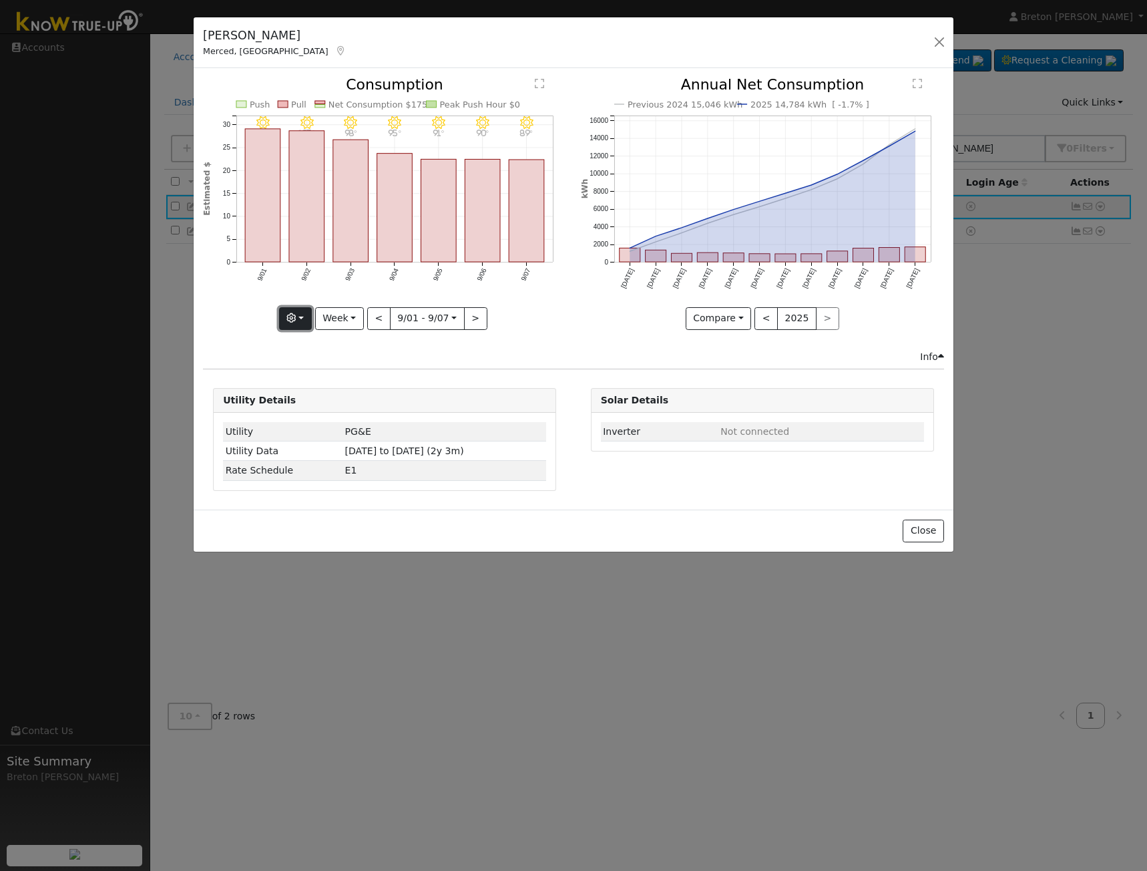
click at [312, 316] on button "button" at bounding box center [295, 318] width 33 height 23
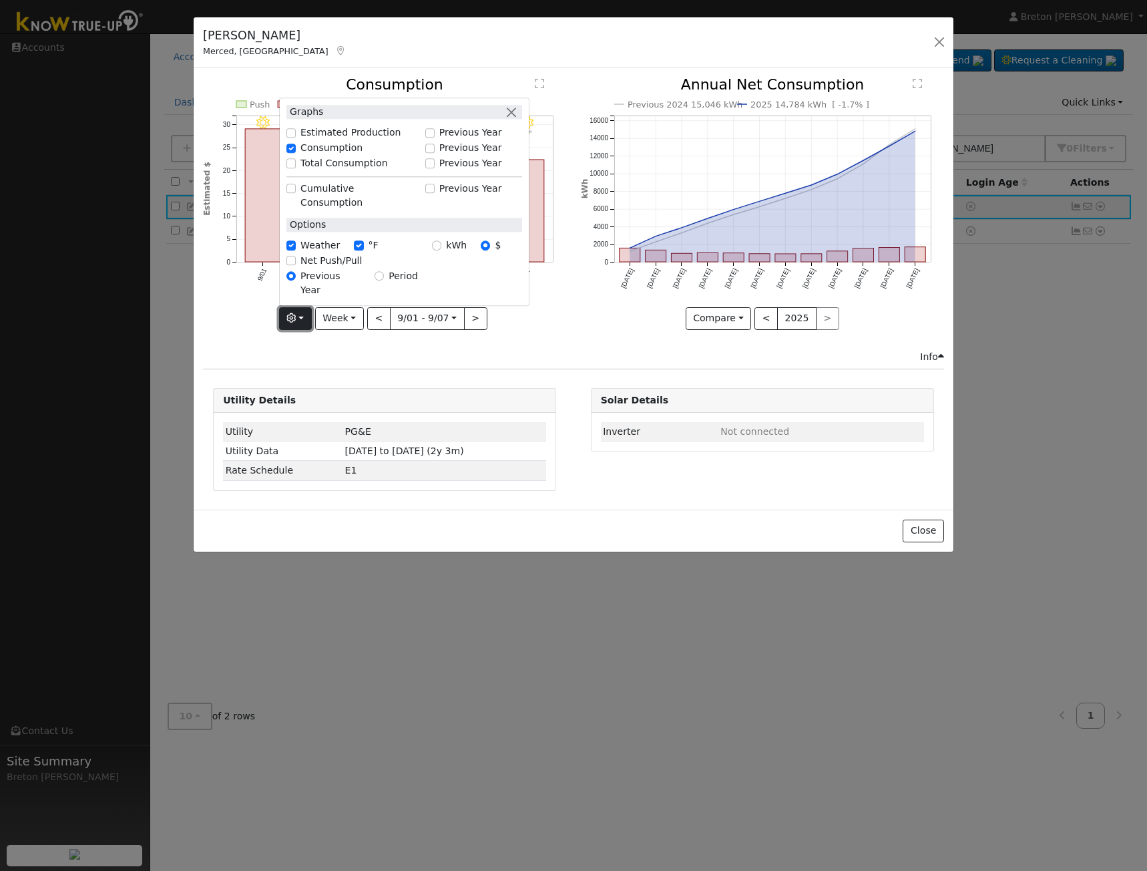
click at [312, 316] on button "button" at bounding box center [295, 318] width 33 height 23
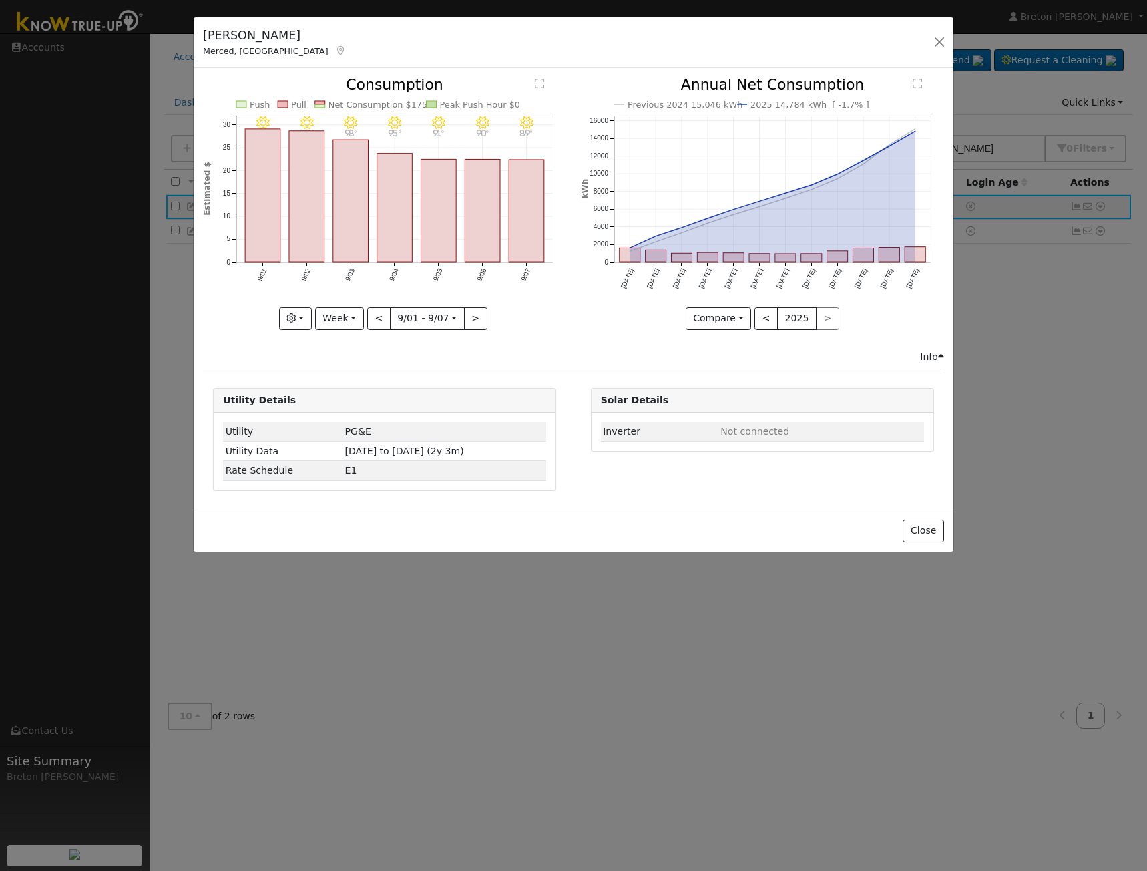
click at [554, 333] on div "9/07 - Clear 89° 9/06 - Clear 90° 9/05 - Clear 91° 9/04 - Clear 95° 9/03 - Clea…" at bounding box center [384, 213] width 377 height 272
click at [305, 313] on button "button" at bounding box center [295, 318] width 33 height 23
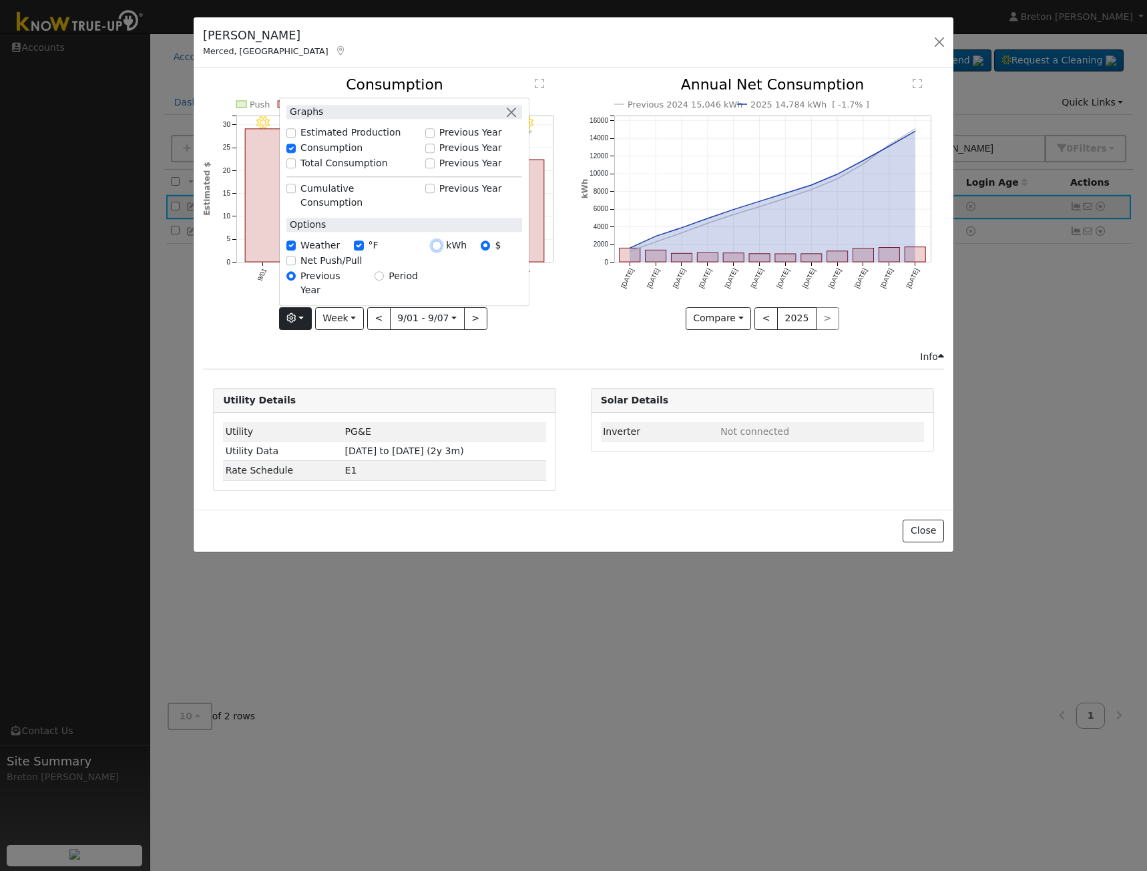
click at [441, 250] on input "kWh" at bounding box center [436, 245] width 9 height 9
radio input "true"
radio input "false"
click at [579, 303] on div "Previous 2024 15,046 kWh 2025 14,784 kWh [ -1.7% ] [DATE] Oct '[DATE] Dec '[DAT…" at bounding box center [762, 213] width 377 height 272
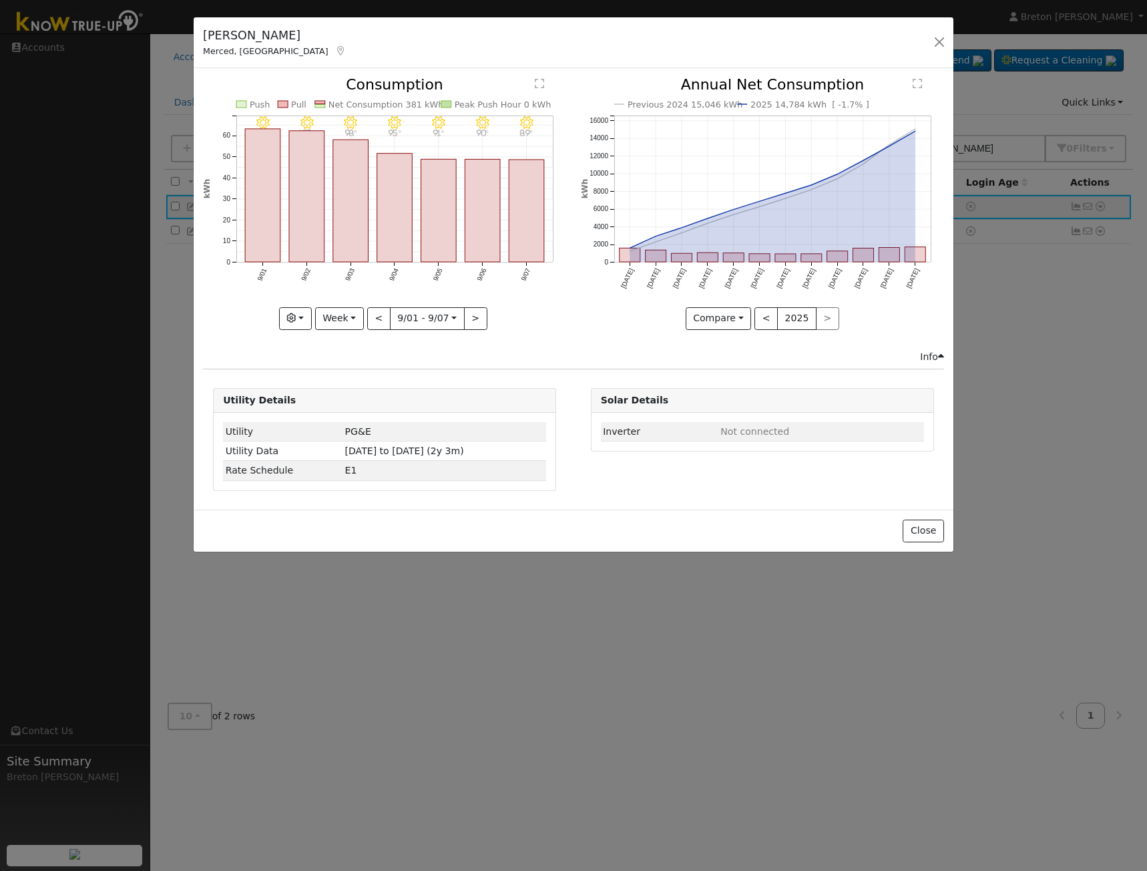
click at [823, 30] on div "[PERSON_NAME], CA Default Account Default Account [STREET_ADDRESS][PERSON_NAME]…" at bounding box center [574, 42] width 760 height 51
click at [352, 317] on button "Week" at bounding box center [339, 318] width 49 height 23
click at [347, 404] on link "Year" at bounding box center [362, 402] width 93 height 19
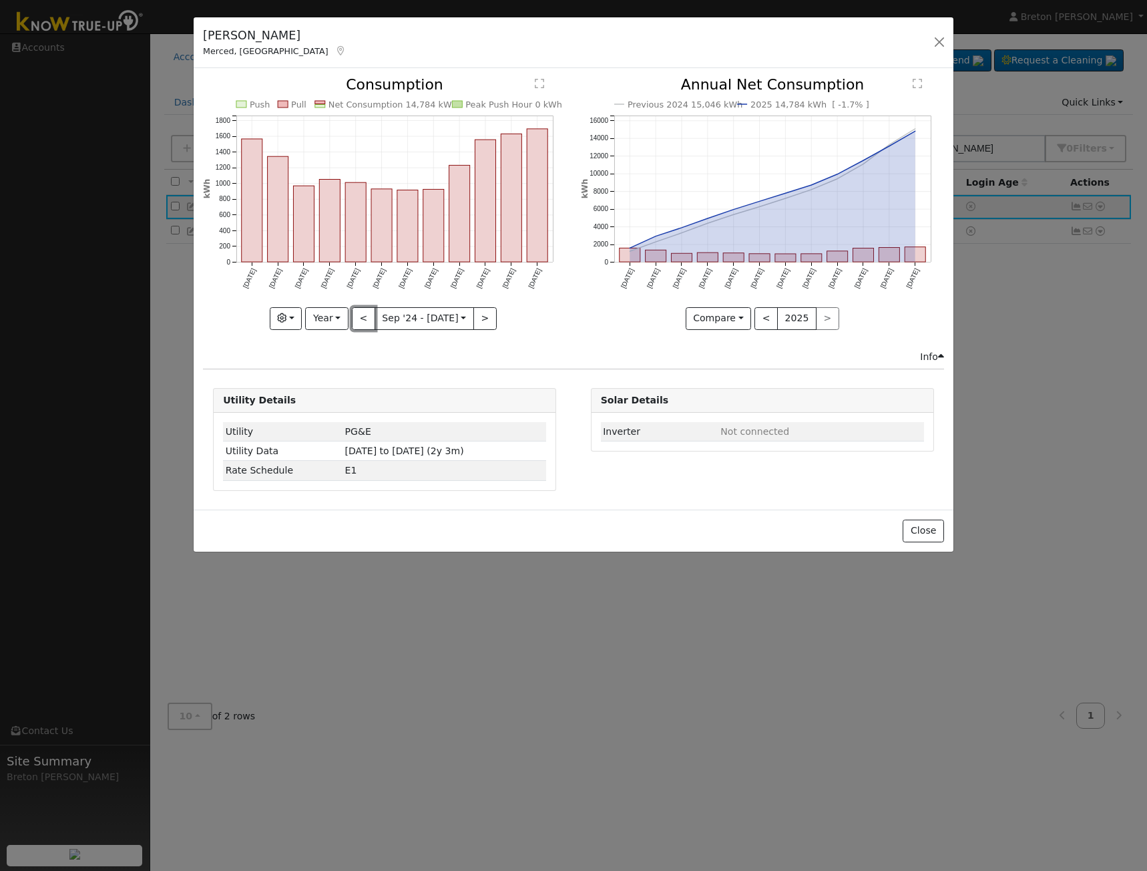
click at [366, 316] on button "<" at bounding box center [363, 318] width 23 height 23
type input "[DATE]"
type input "2023"
click at [482, 319] on button ">" at bounding box center [485, 318] width 23 height 23
type input "[DATE]"
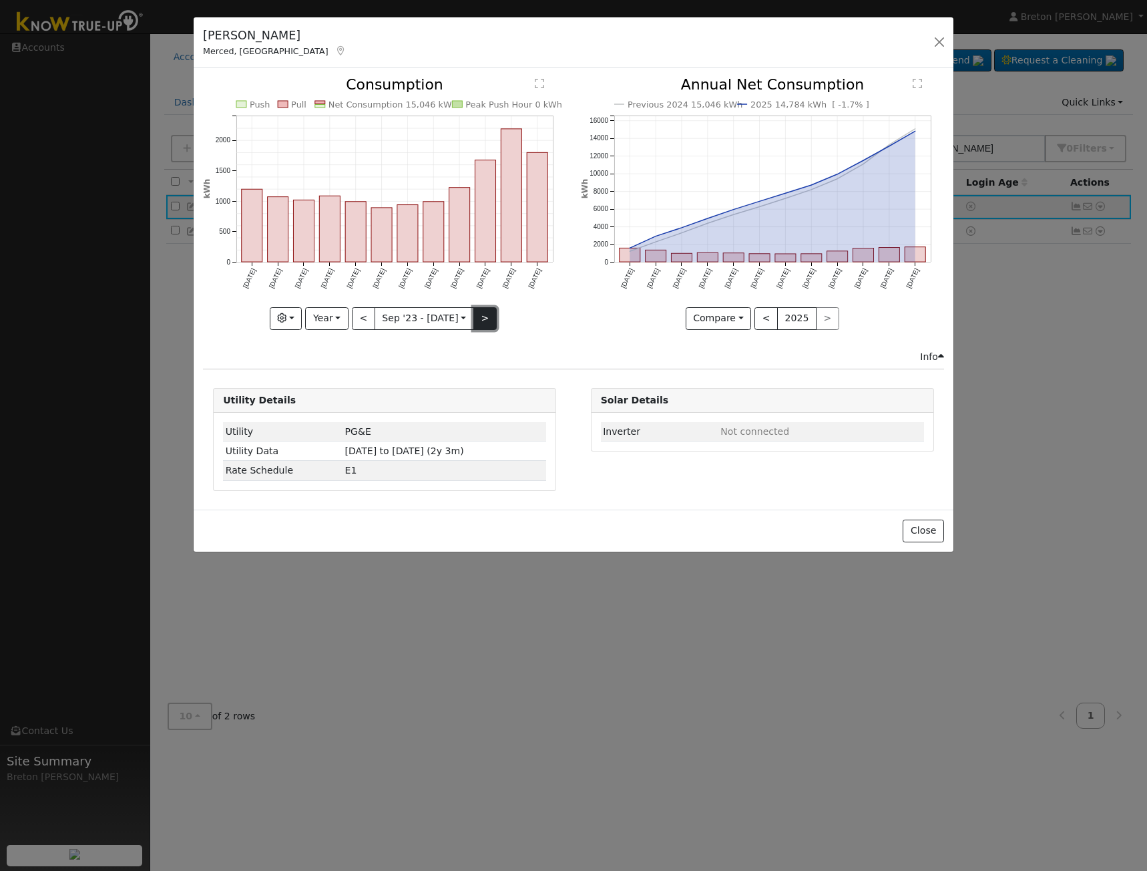
type input "2024"
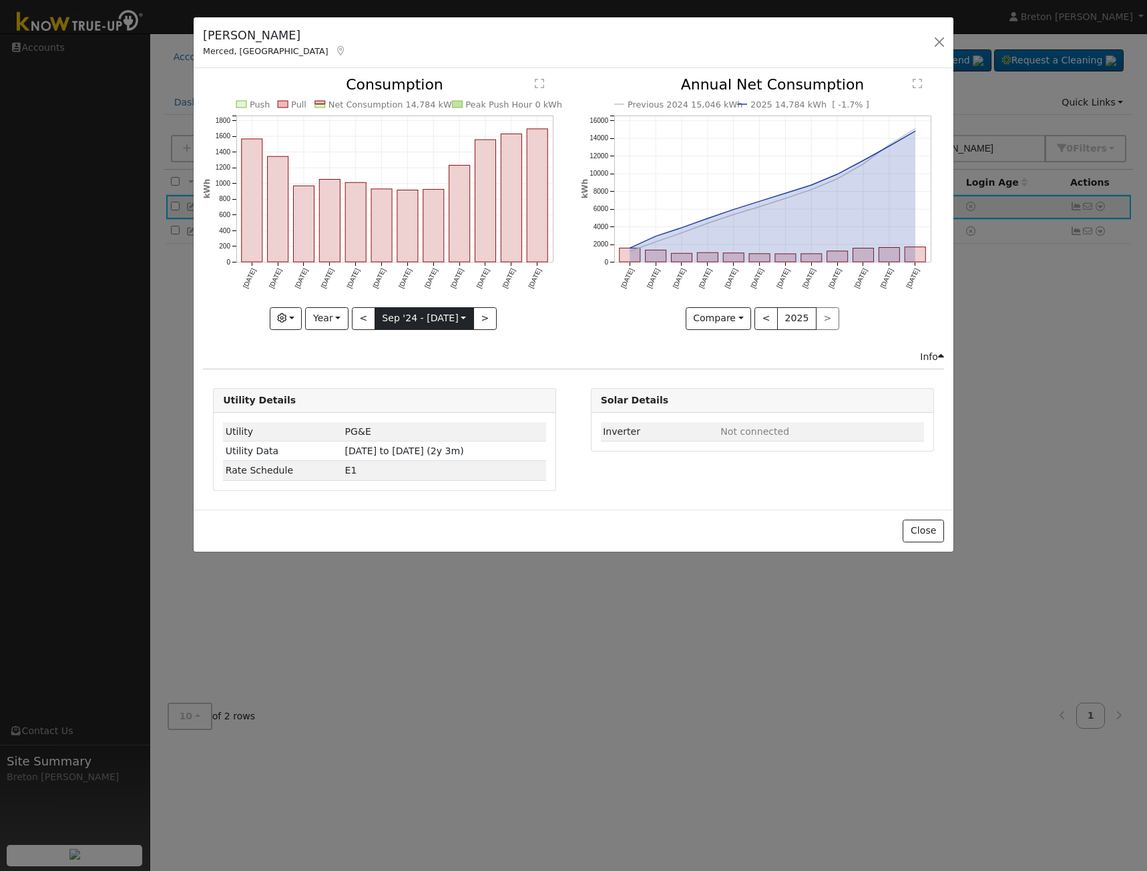
click at [433, 319] on input "[DATE]" at bounding box center [424, 318] width 98 height 21
click at [386, 346] on icon at bounding box center [386, 345] width 9 height 9
click at [385, 345] on icon at bounding box center [386, 345] width 9 height 9
select select "6"
click at [426, 383] on span "1" at bounding box center [419, 384] width 26 height 26
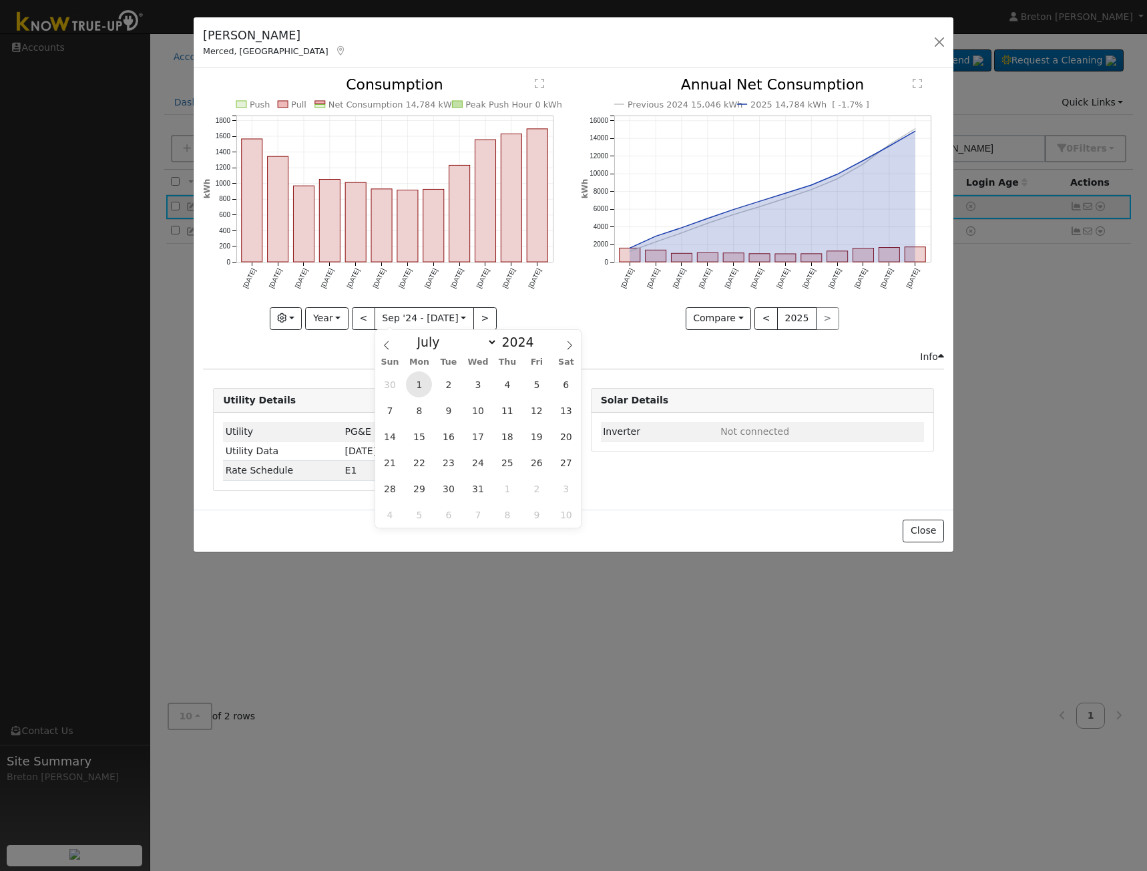
type input "[DATE]"
